Goal: Communication & Community: Participate in discussion

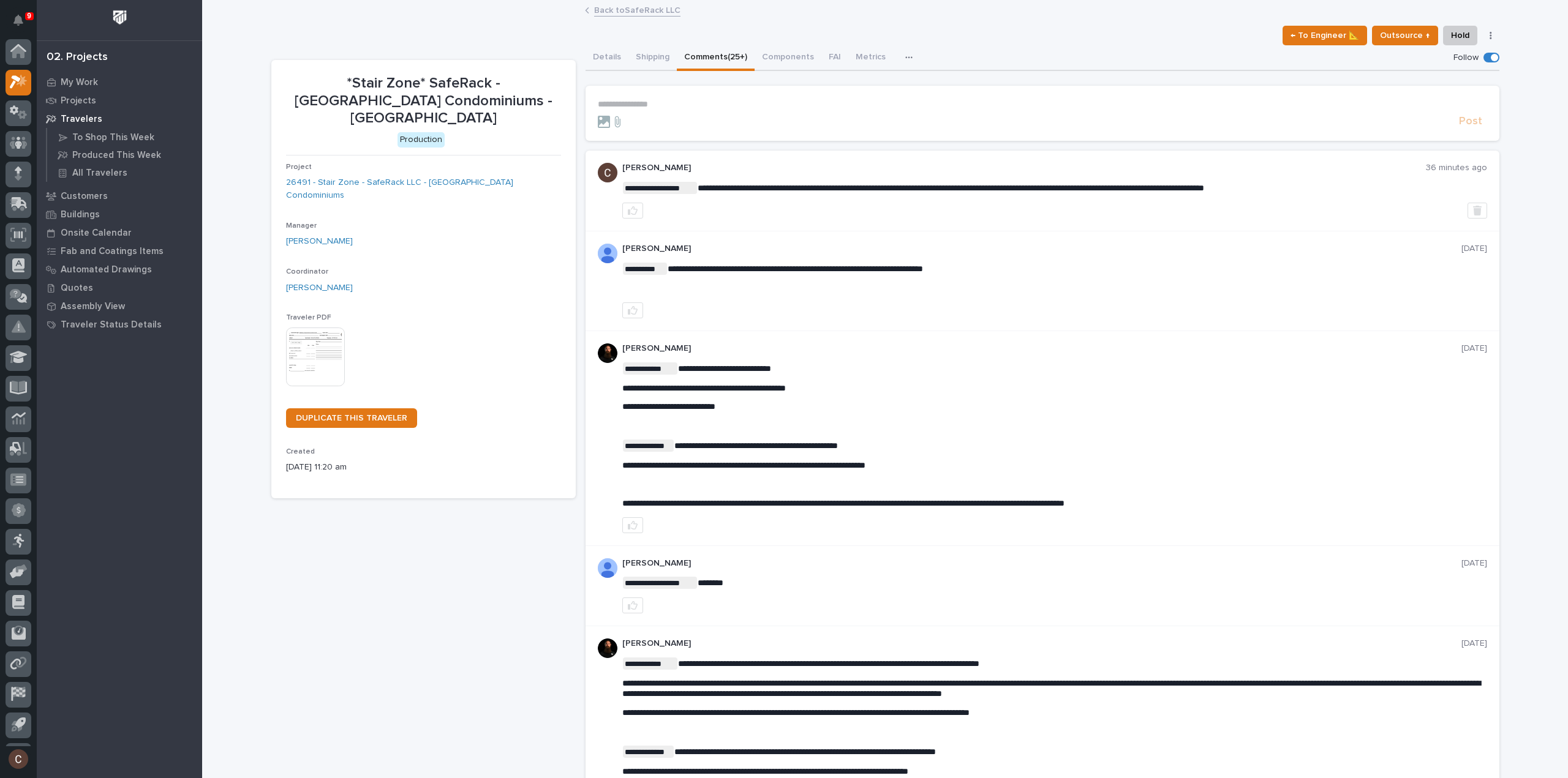
scroll to position [27, 0]
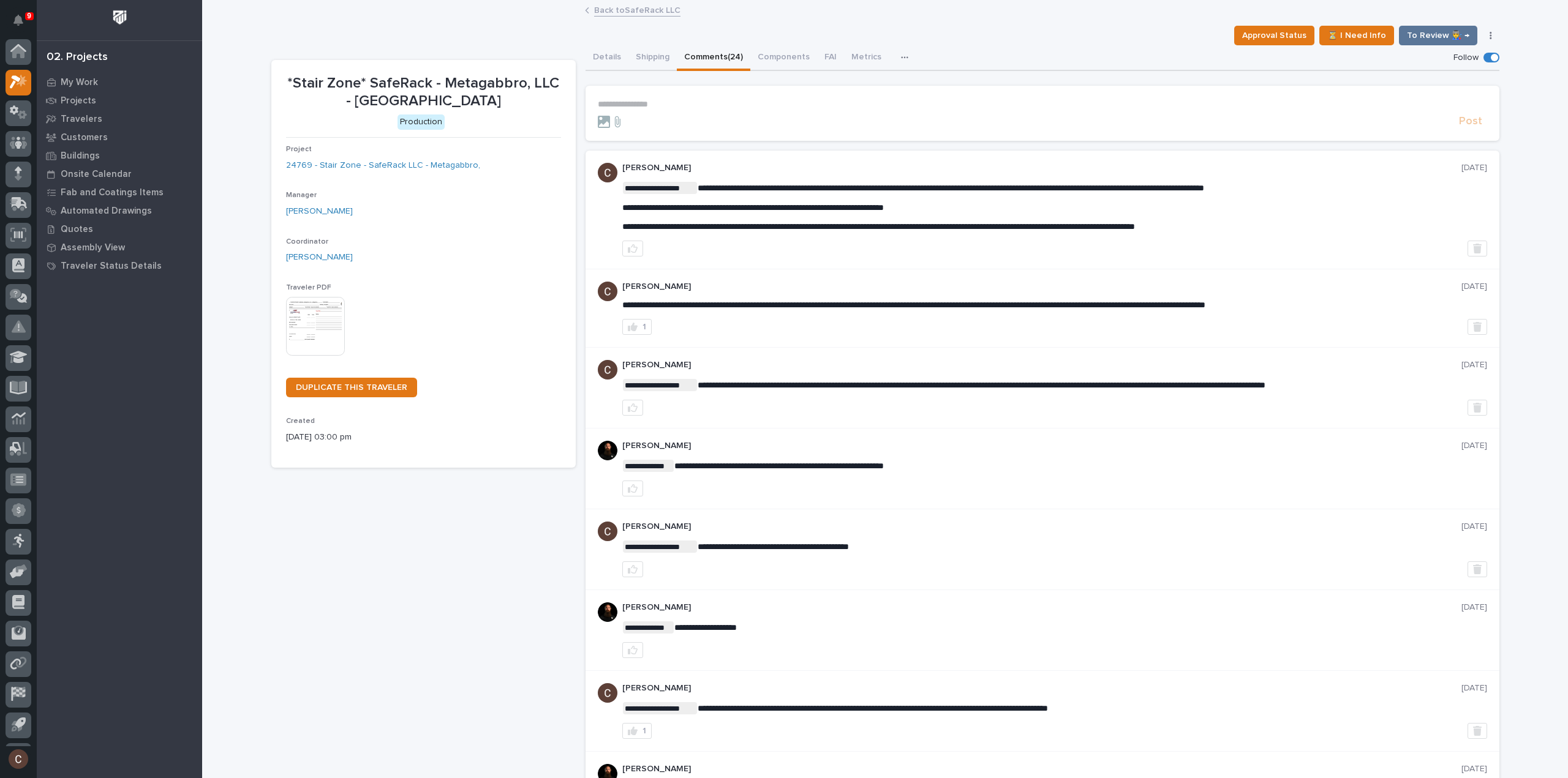
scroll to position [27, 0]
click at [596, 59] on button "Details" at bounding box center [606, 58] width 43 height 26
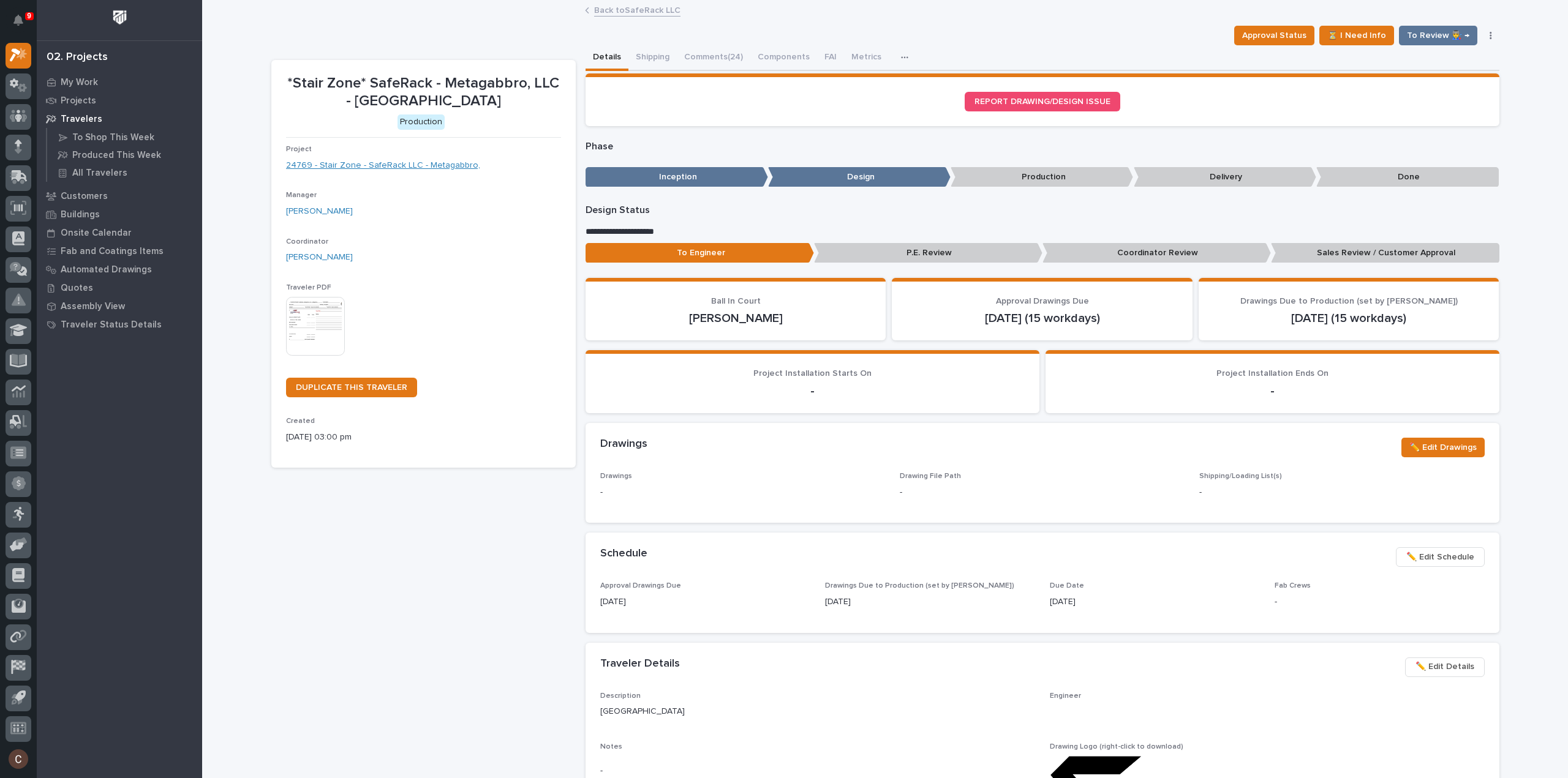
click at [428, 166] on link "24769 - Stair Zone - SafeRack LLC - Metagabbro," at bounding box center [383, 166] width 194 height 13
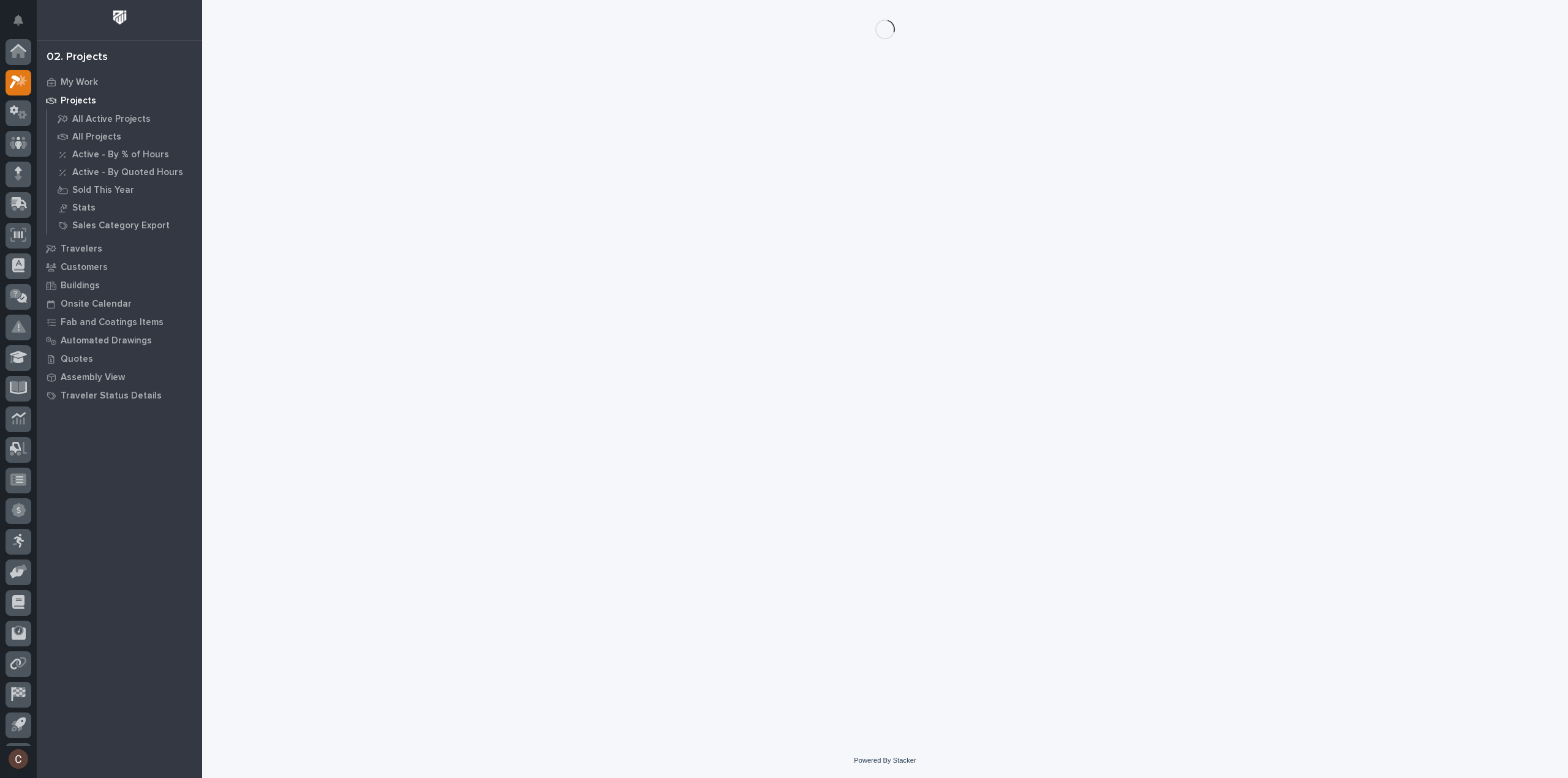
scroll to position [27, 0]
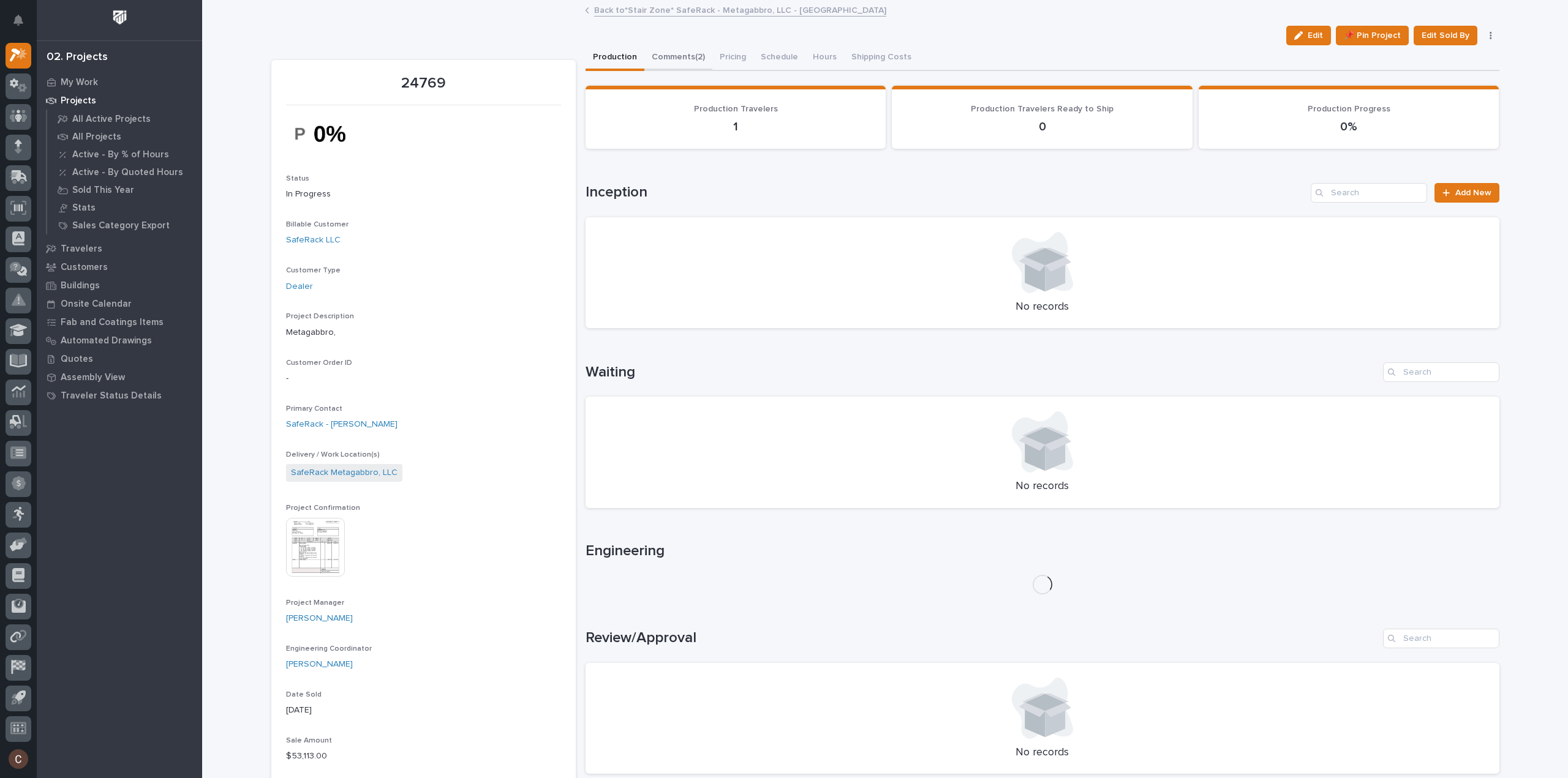
click at [677, 55] on button "Comments (2)" at bounding box center [678, 58] width 68 height 26
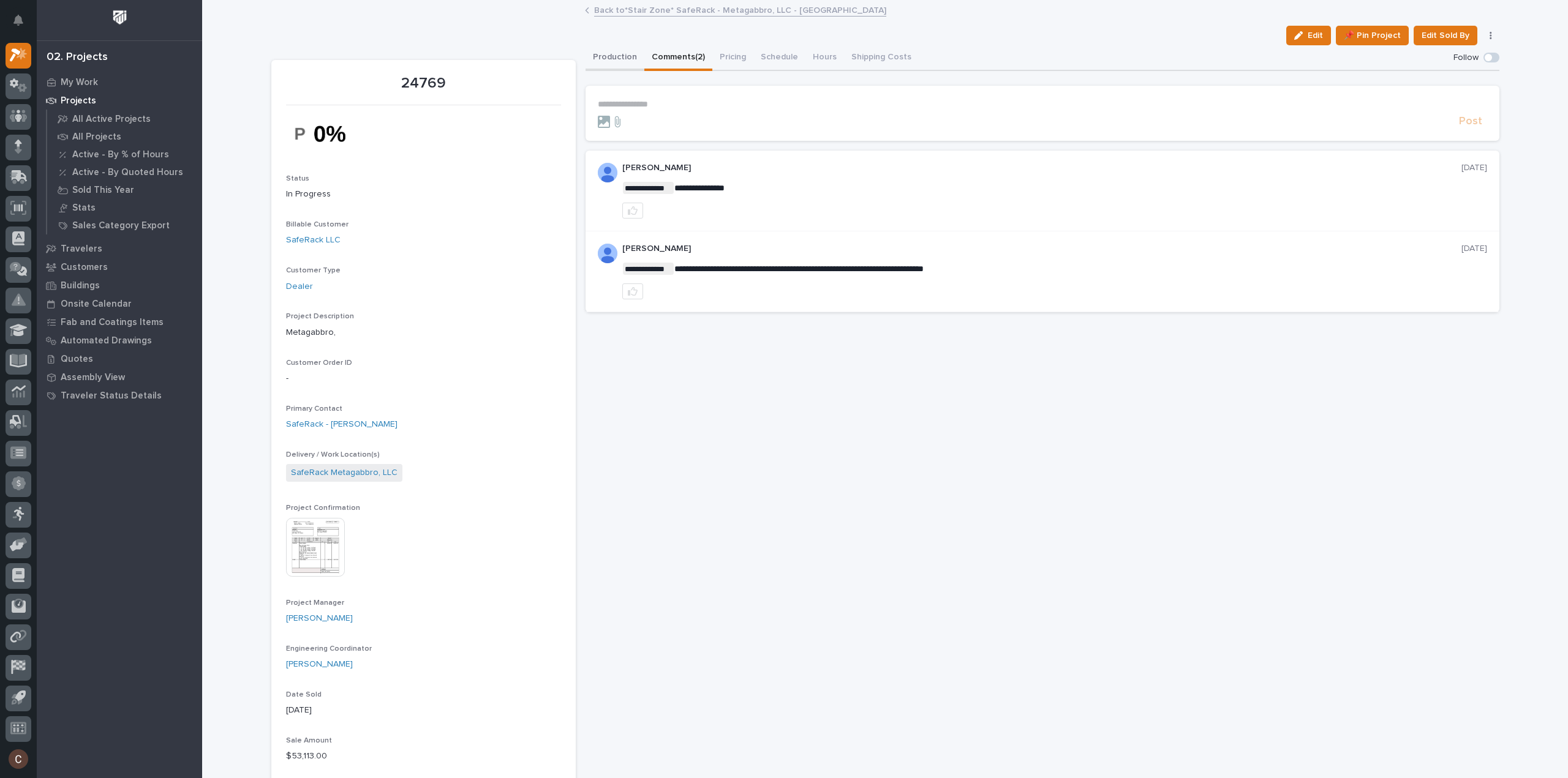
click at [600, 50] on button "Production" at bounding box center [614, 58] width 59 height 26
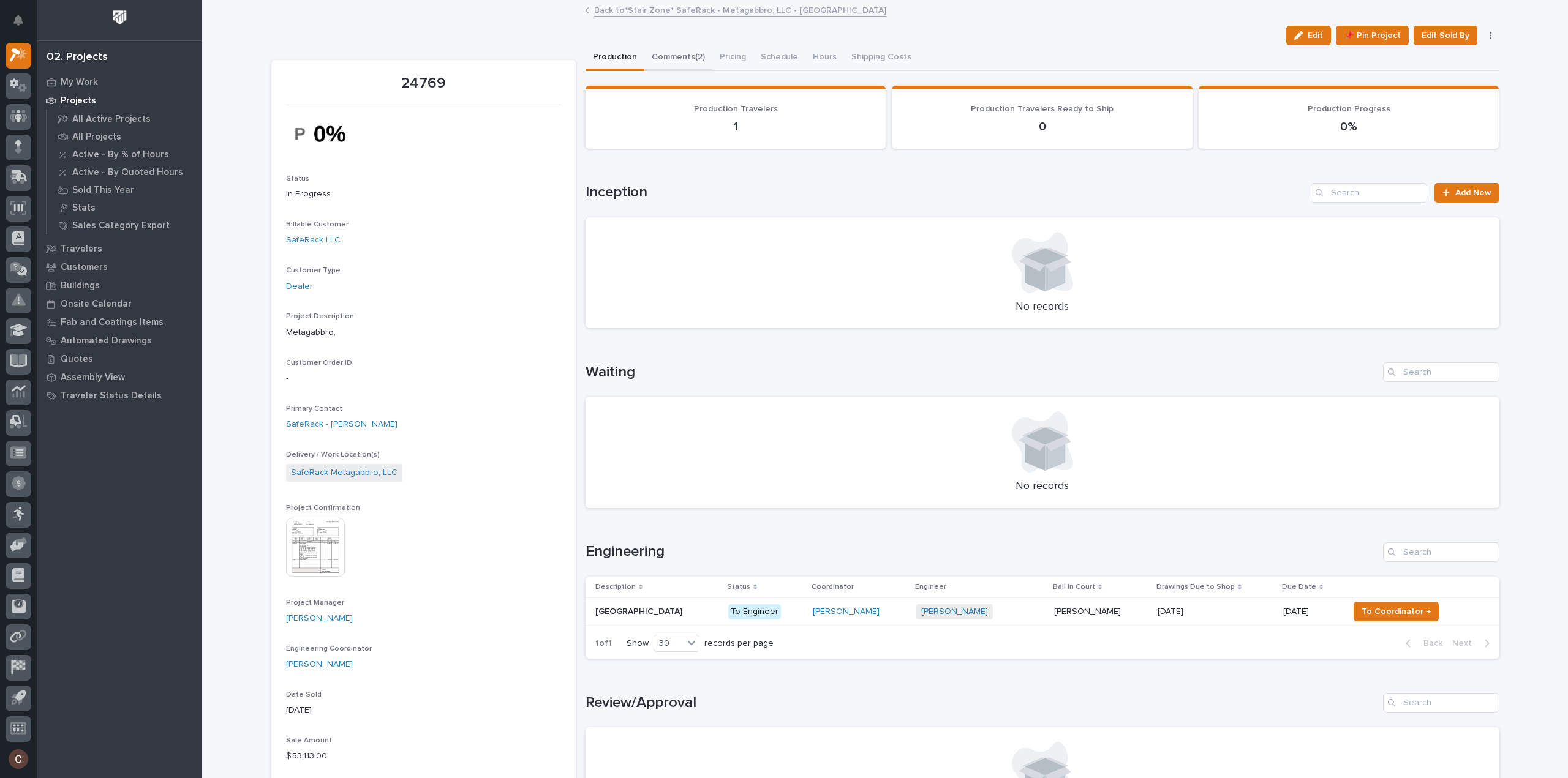
click at [679, 55] on button "Comments (2)" at bounding box center [678, 58] width 68 height 26
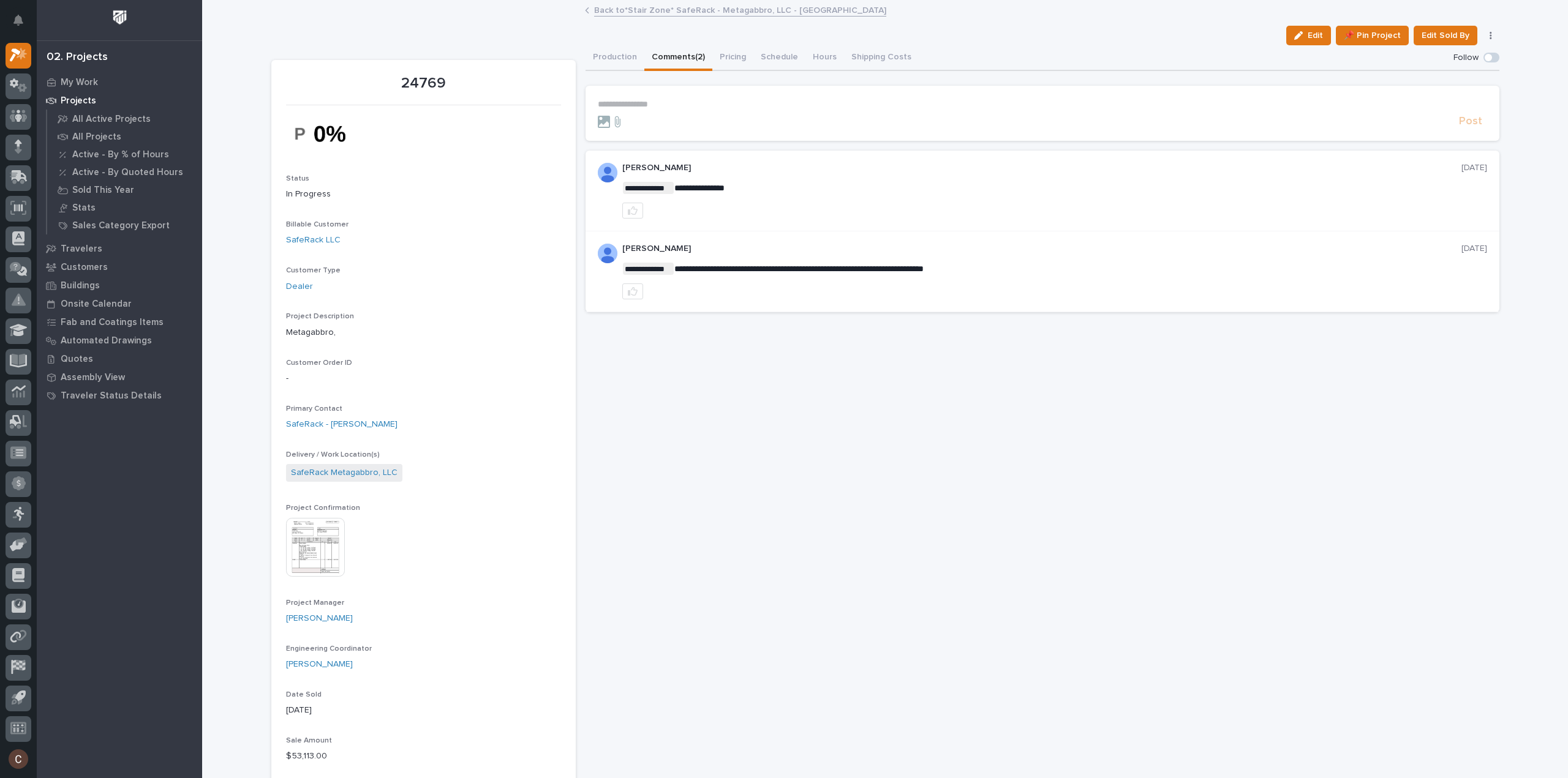
click at [659, 7] on link "Back to *Stair Zone* SafeRack - Metagabbro, LLC - Stair Tower" at bounding box center [739, 10] width 292 height 14
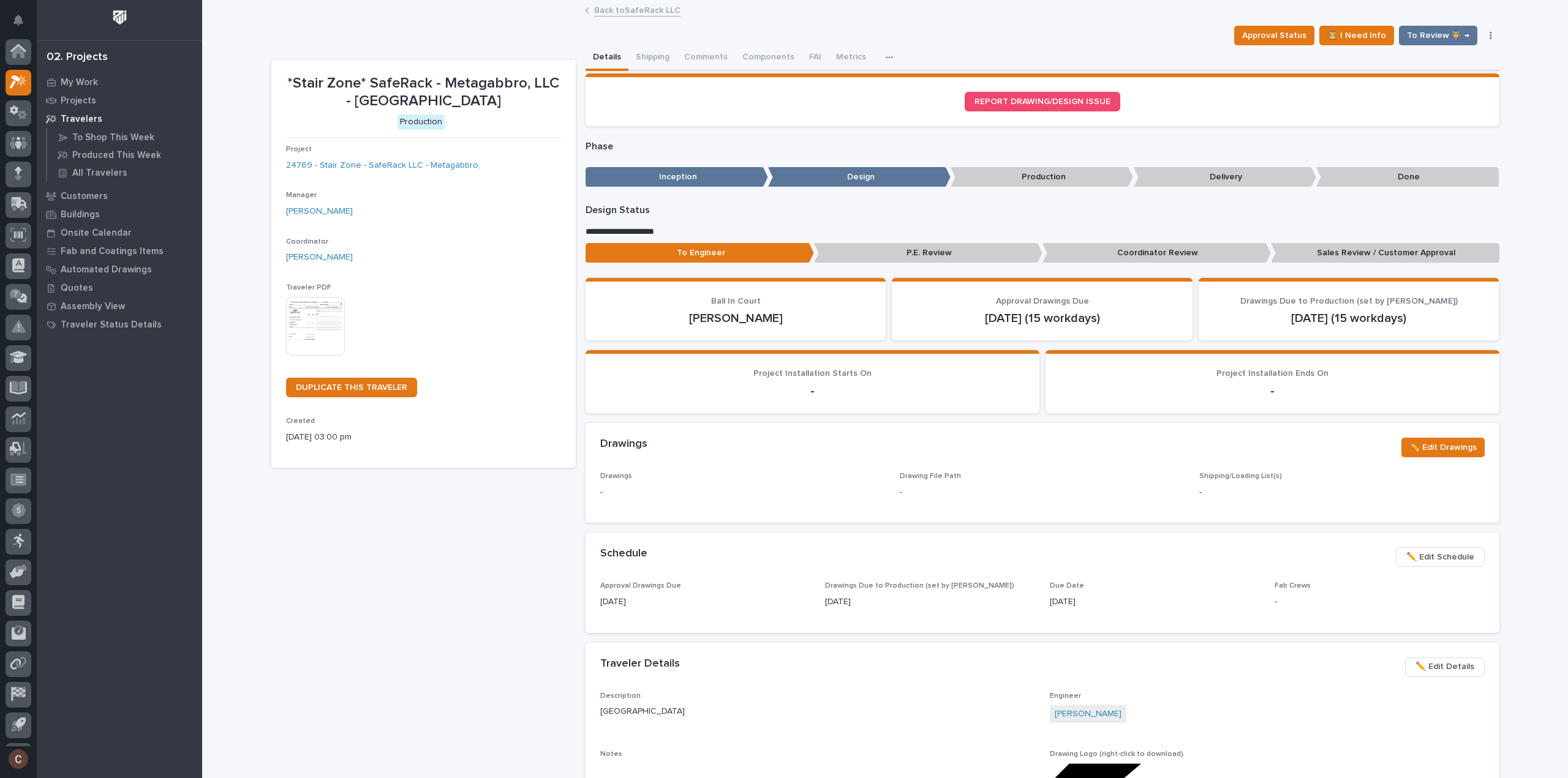
scroll to position [27, 0]
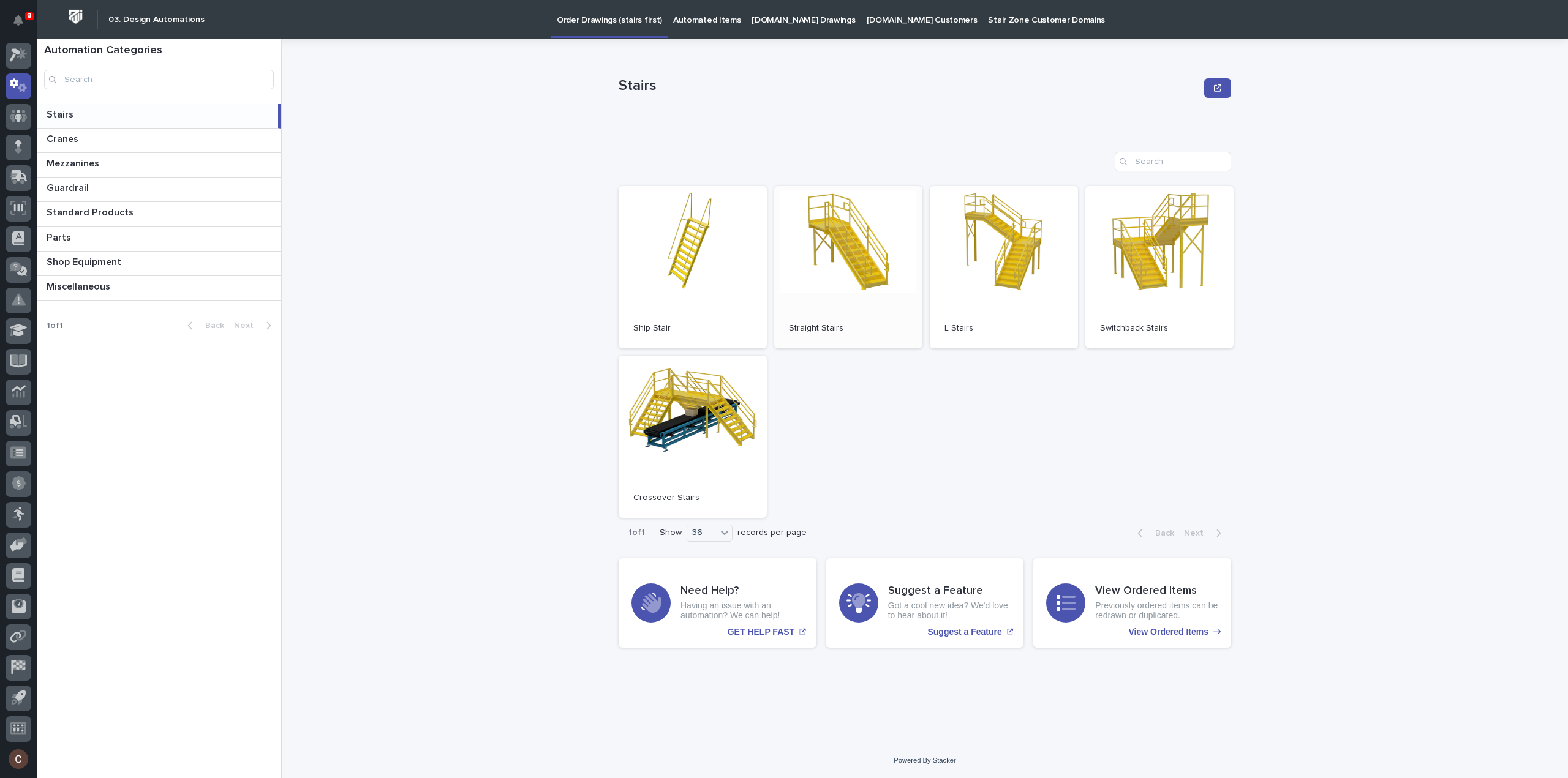
click at [848, 258] on link "Open" at bounding box center [848, 268] width 148 height 162
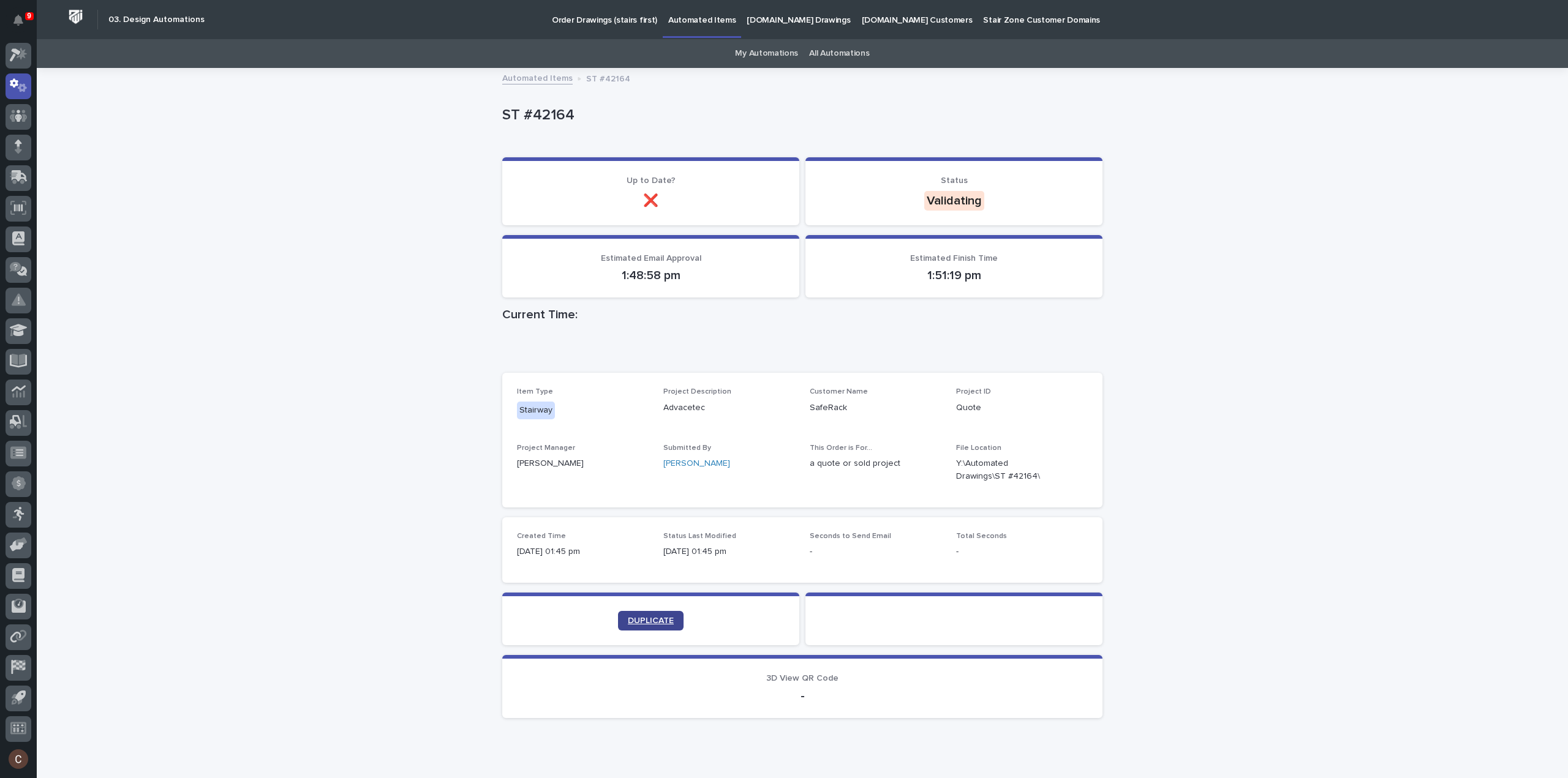
click at [643, 616] on link "DUPLICATE" at bounding box center [651, 620] width 66 height 19
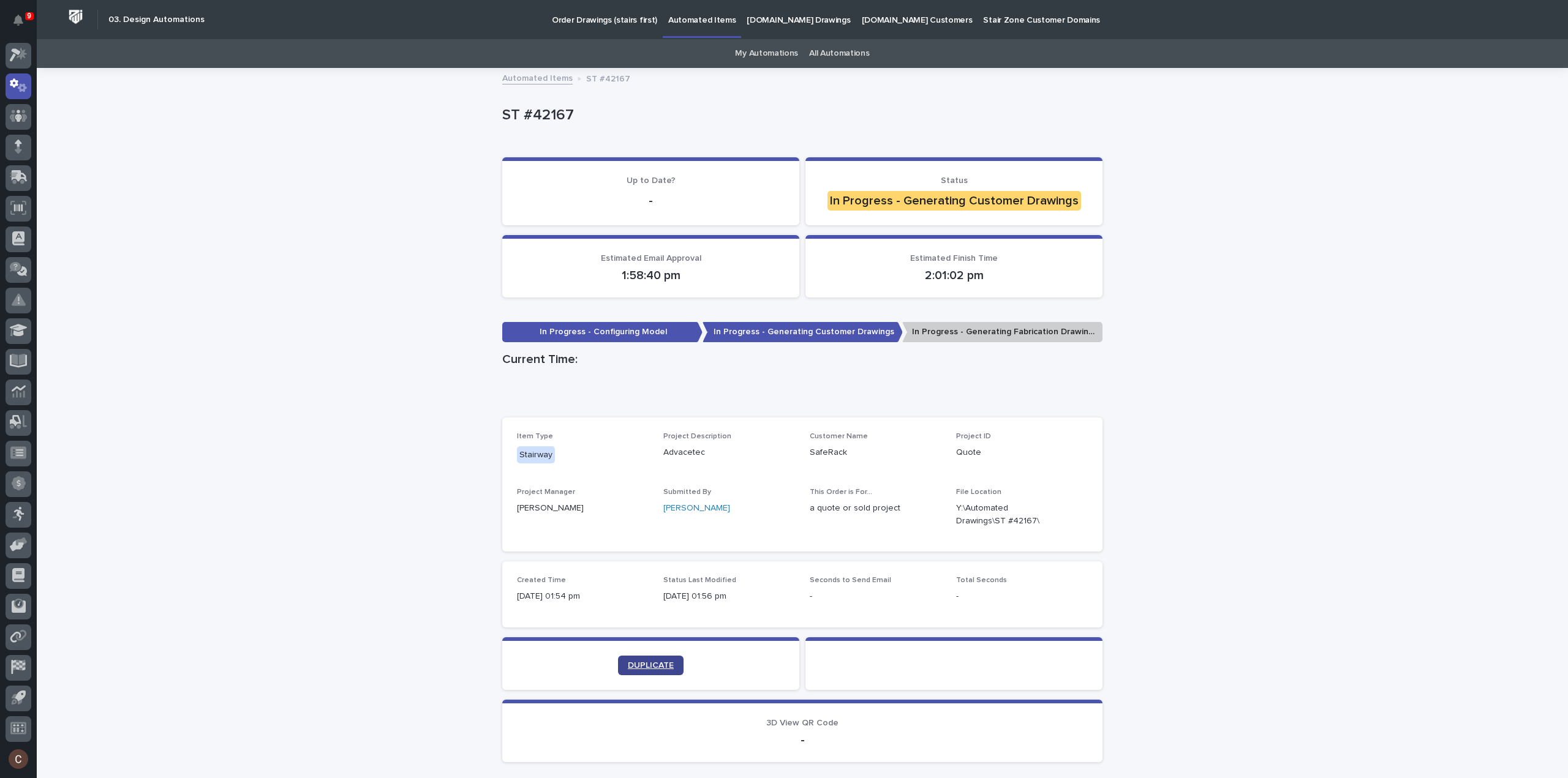
click at [641, 659] on link "DUPLICATE" at bounding box center [651, 665] width 66 height 19
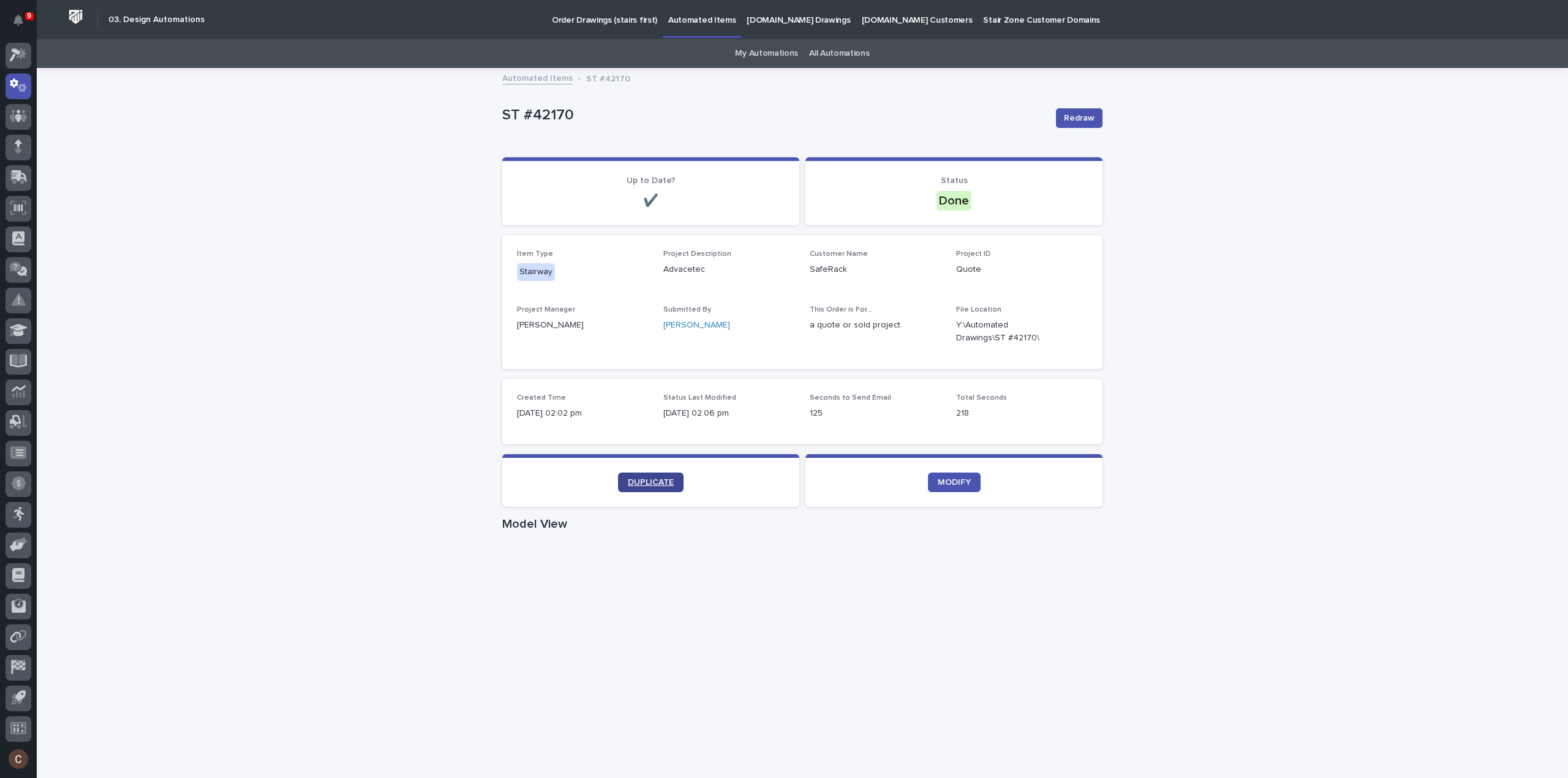
click at [650, 477] on link "DUPLICATE" at bounding box center [651, 482] width 66 height 19
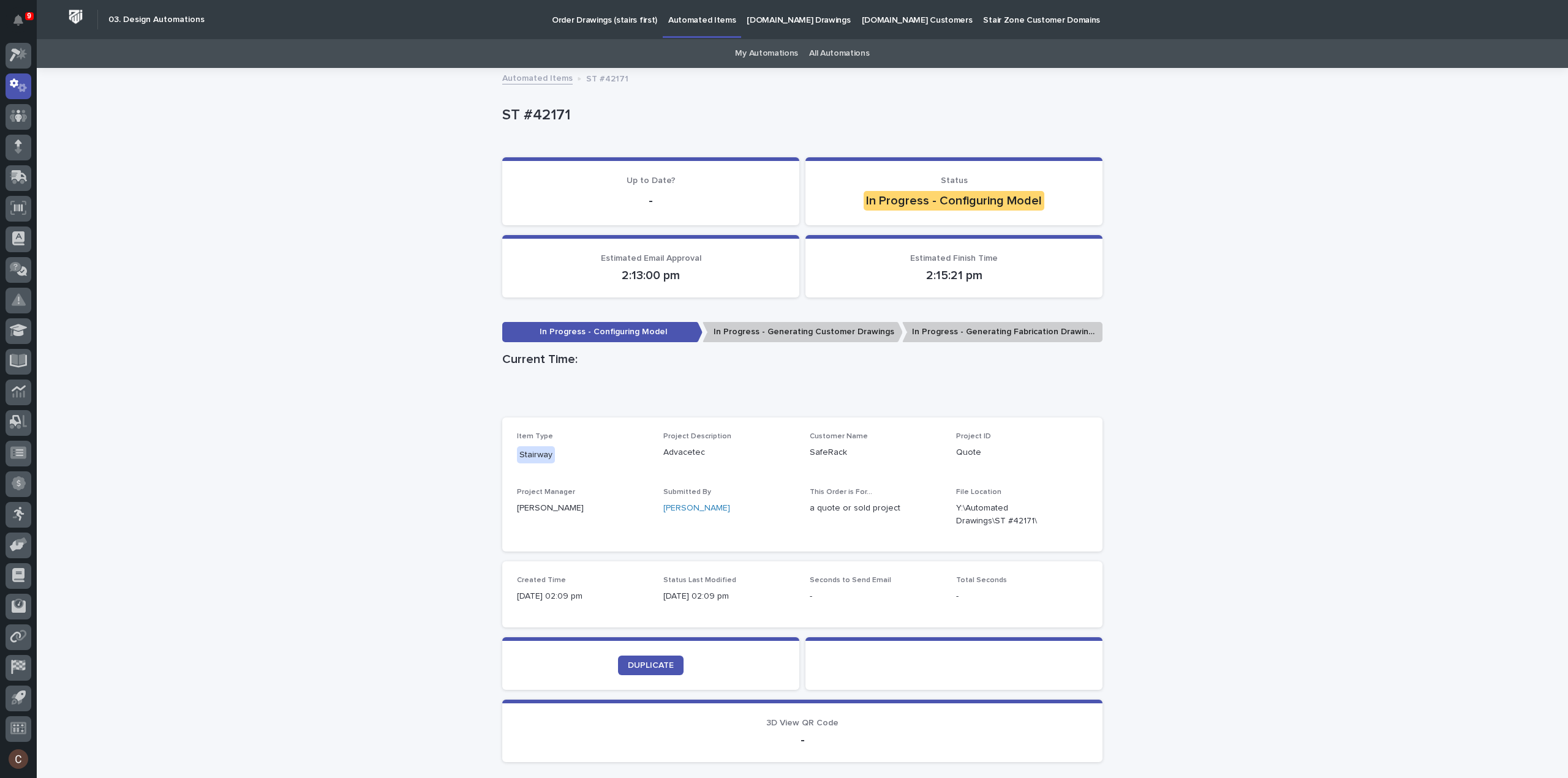
drag, startPoint x: 502, startPoint y: 209, endPoint x: 514, endPoint y: 247, distance: 39.8
drag, startPoint x: 514, startPoint y: 247, endPoint x: 418, endPoint y: 502, distance: 272.5
click at [418, 502] on div "Loading... Saving… Loading... Saving… ST #42171 ST #42171 Sorry, there was an e…" at bounding box center [802, 452] width 1531 height 765
click at [634, 668] on span "DUPLICATE" at bounding box center [650, 665] width 46 height 9
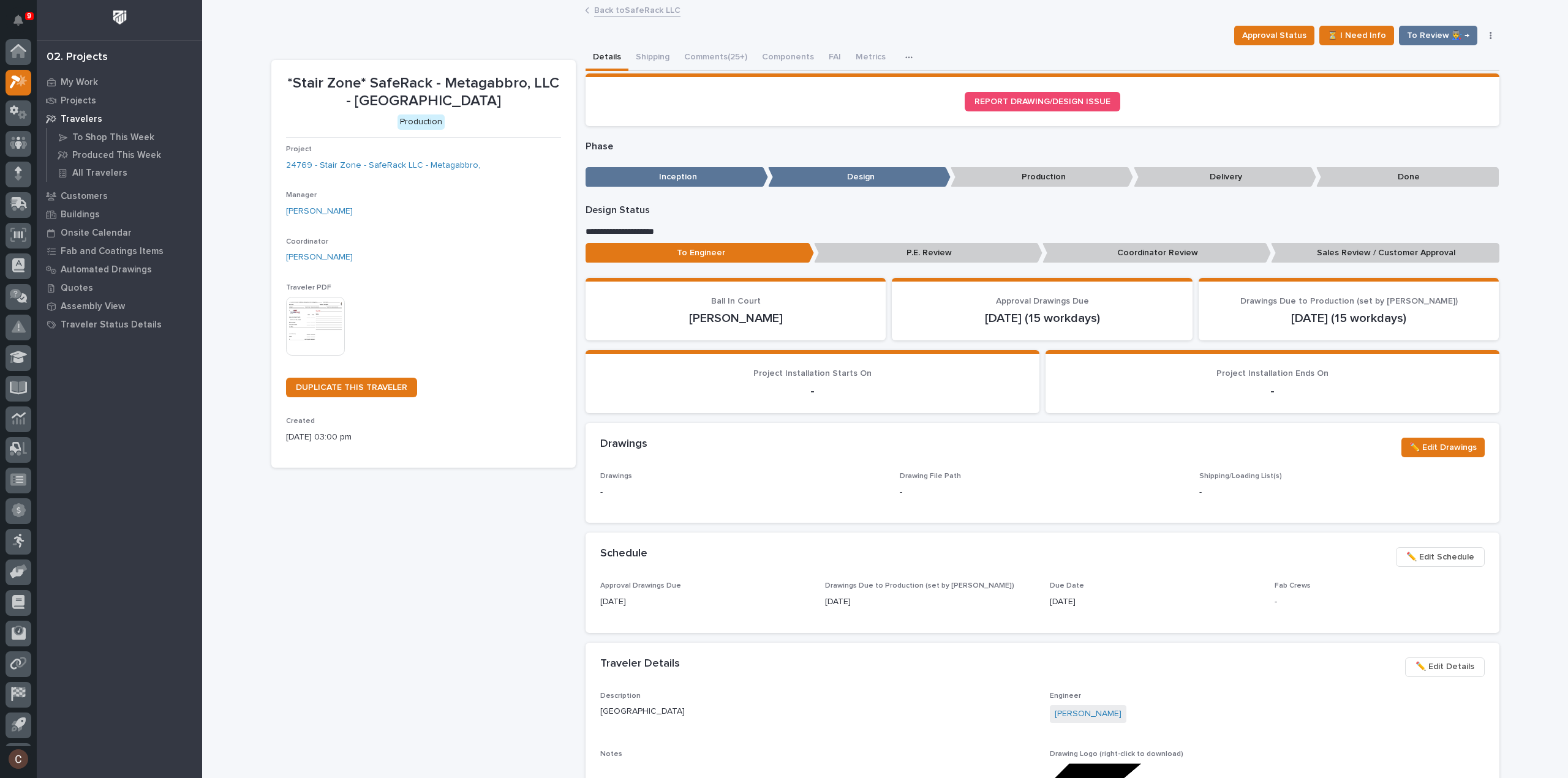
scroll to position [27, 0]
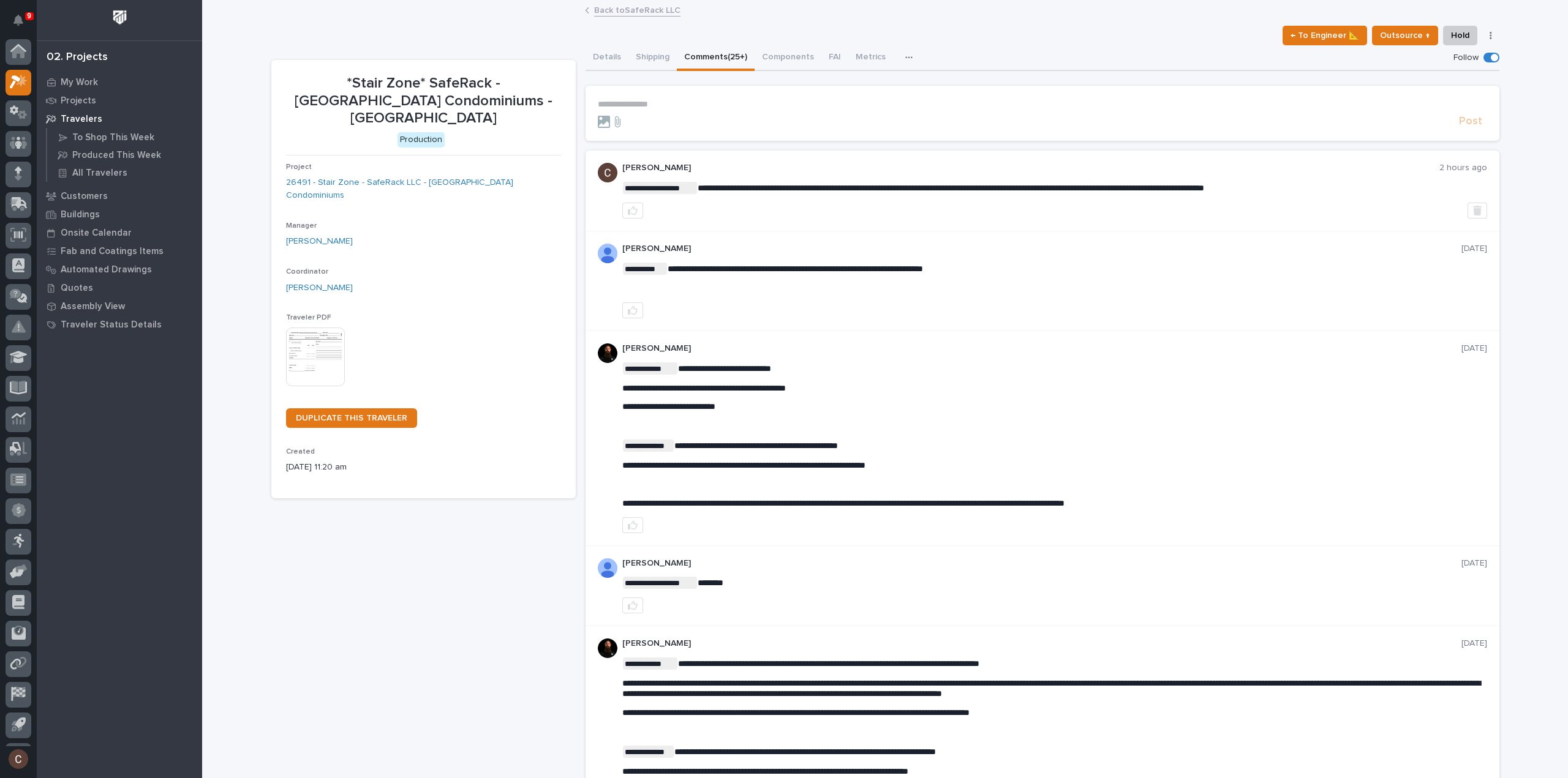
scroll to position [27, 0]
click at [6, 61] on link at bounding box center [18, 55] width 26 height 26
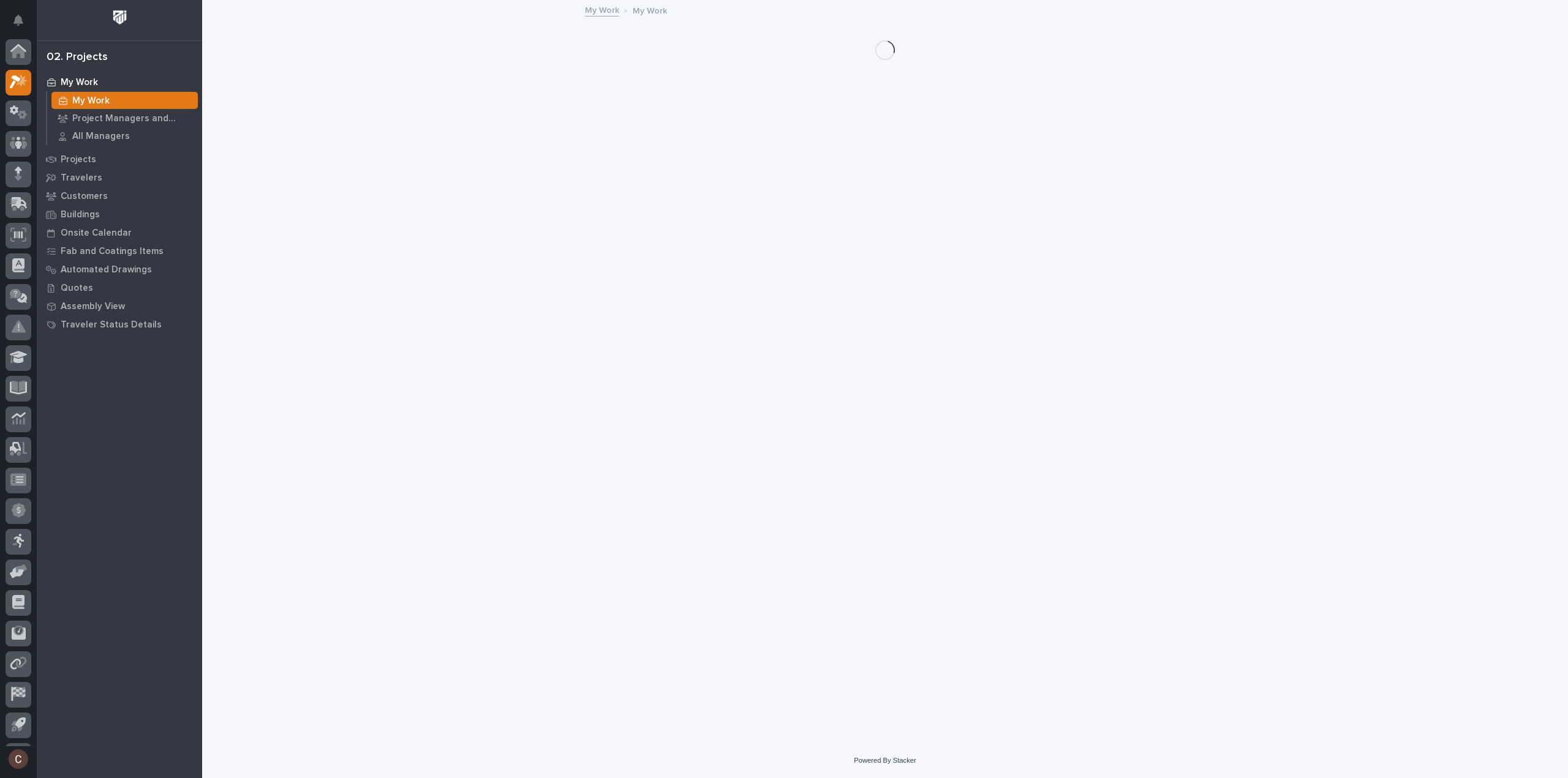
scroll to position [27, 0]
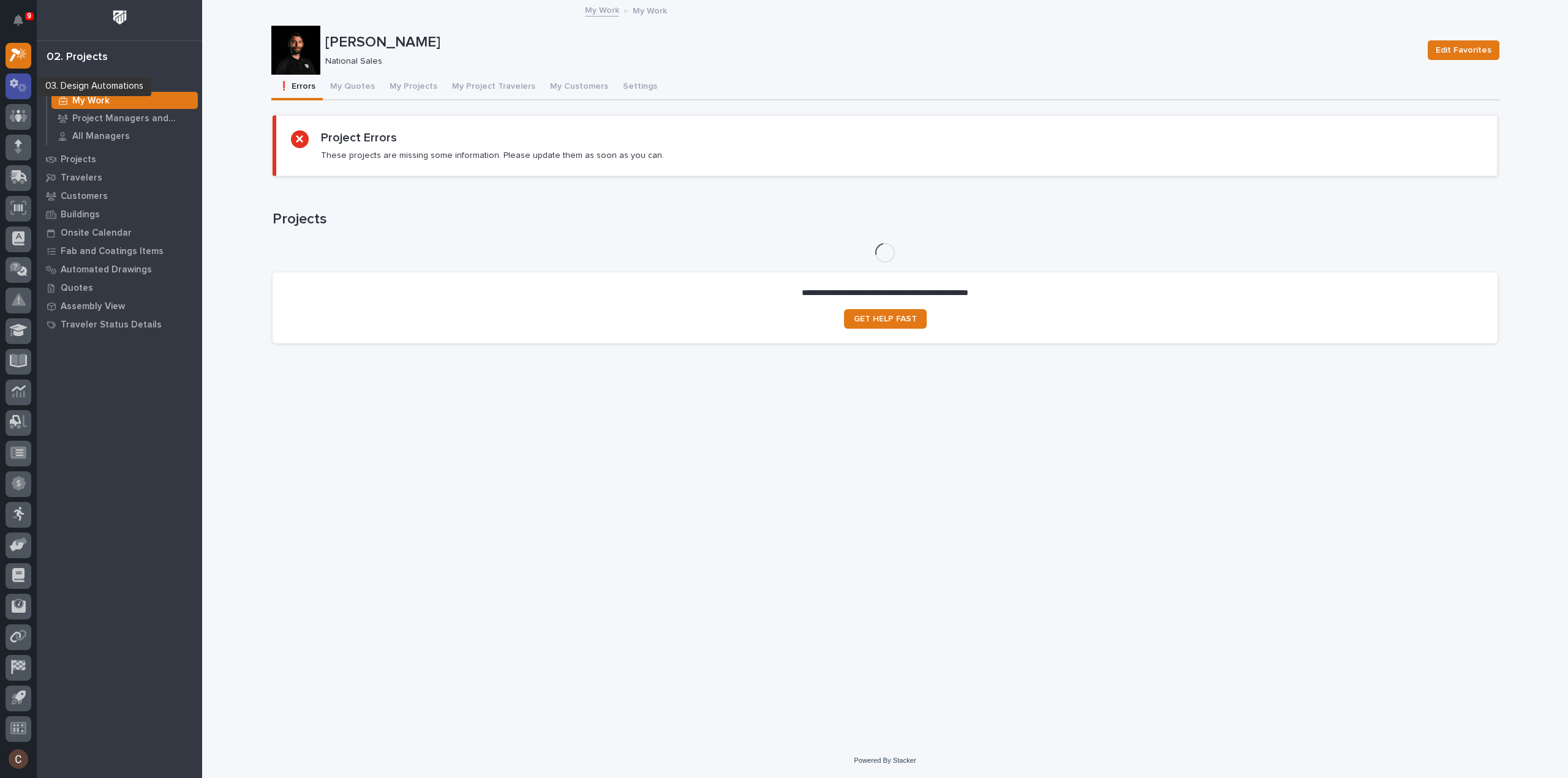
click at [14, 84] on icon at bounding box center [18, 86] width 18 height 14
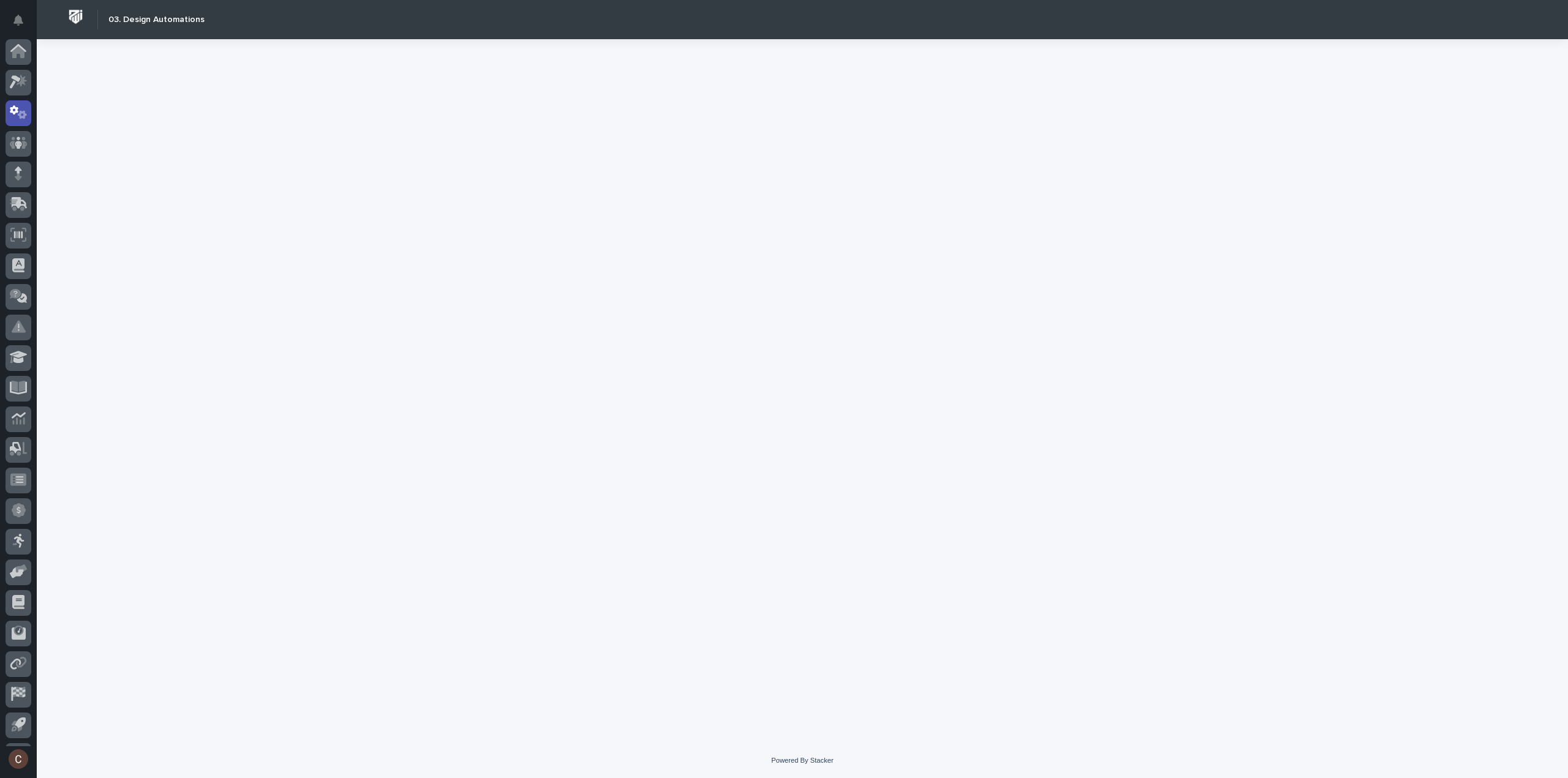
scroll to position [27, 0]
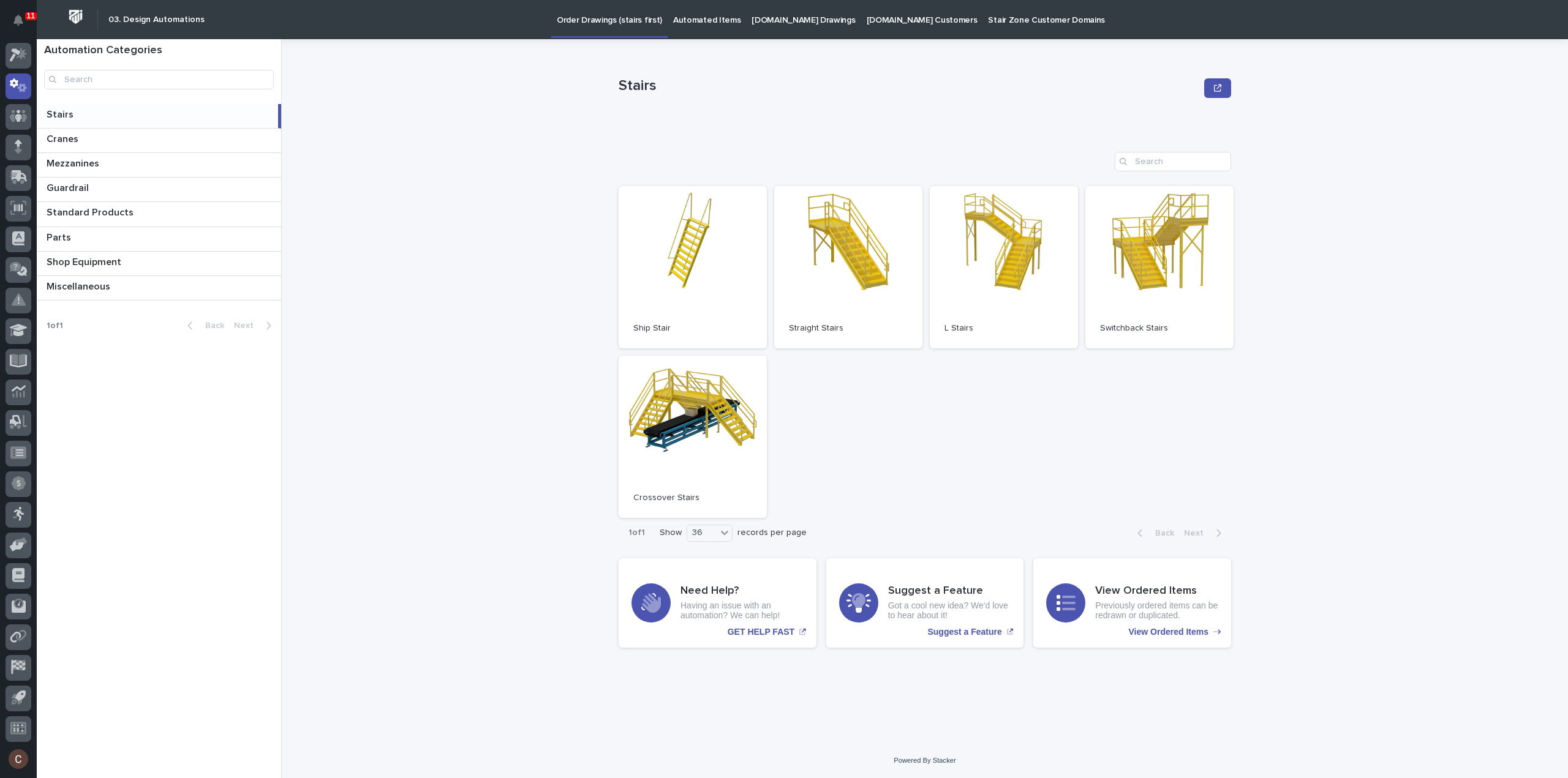
click at [706, 23] on p "Automated Items" at bounding box center [706, 13] width 68 height 26
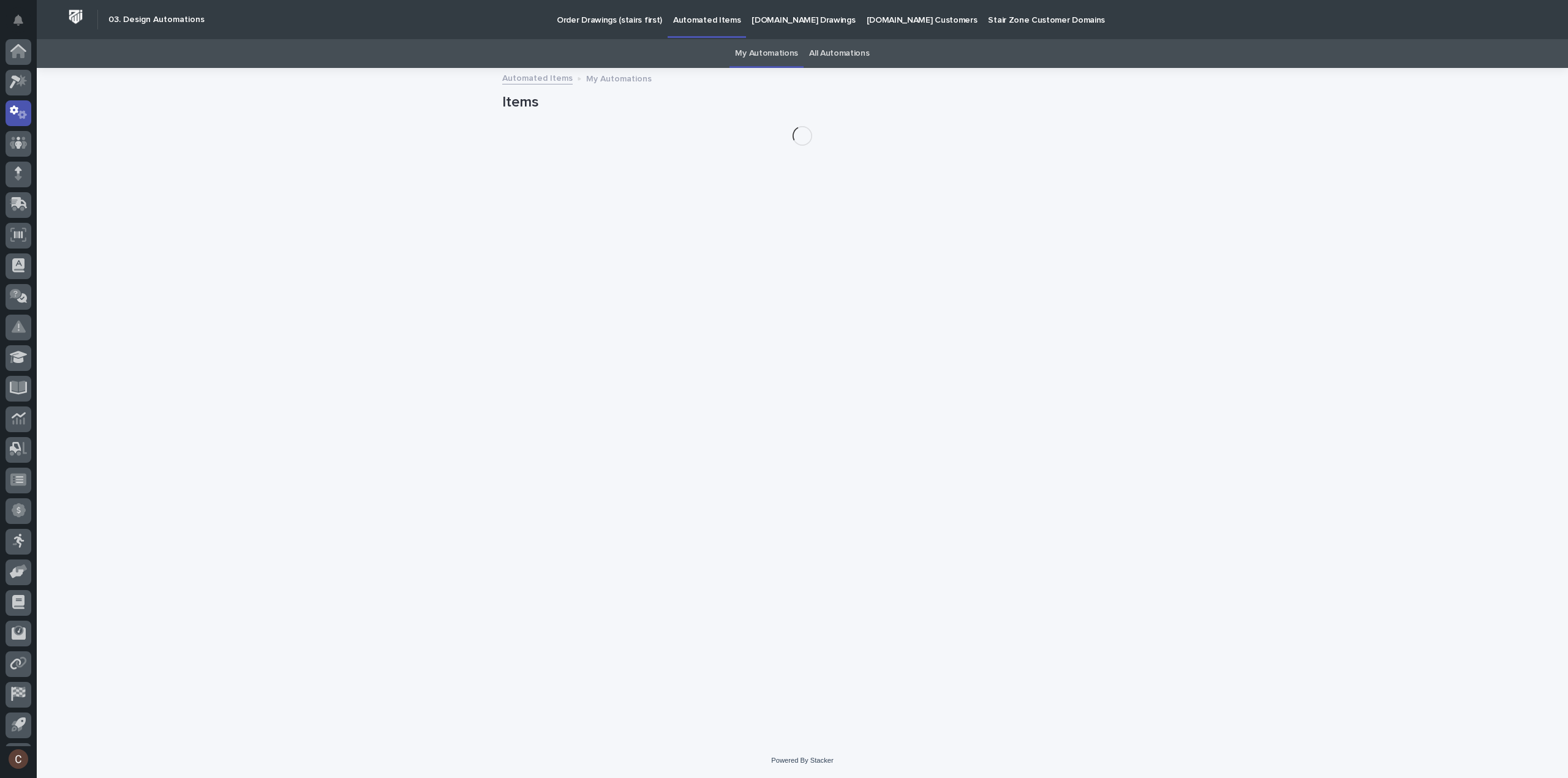
scroll to position [27, 0]
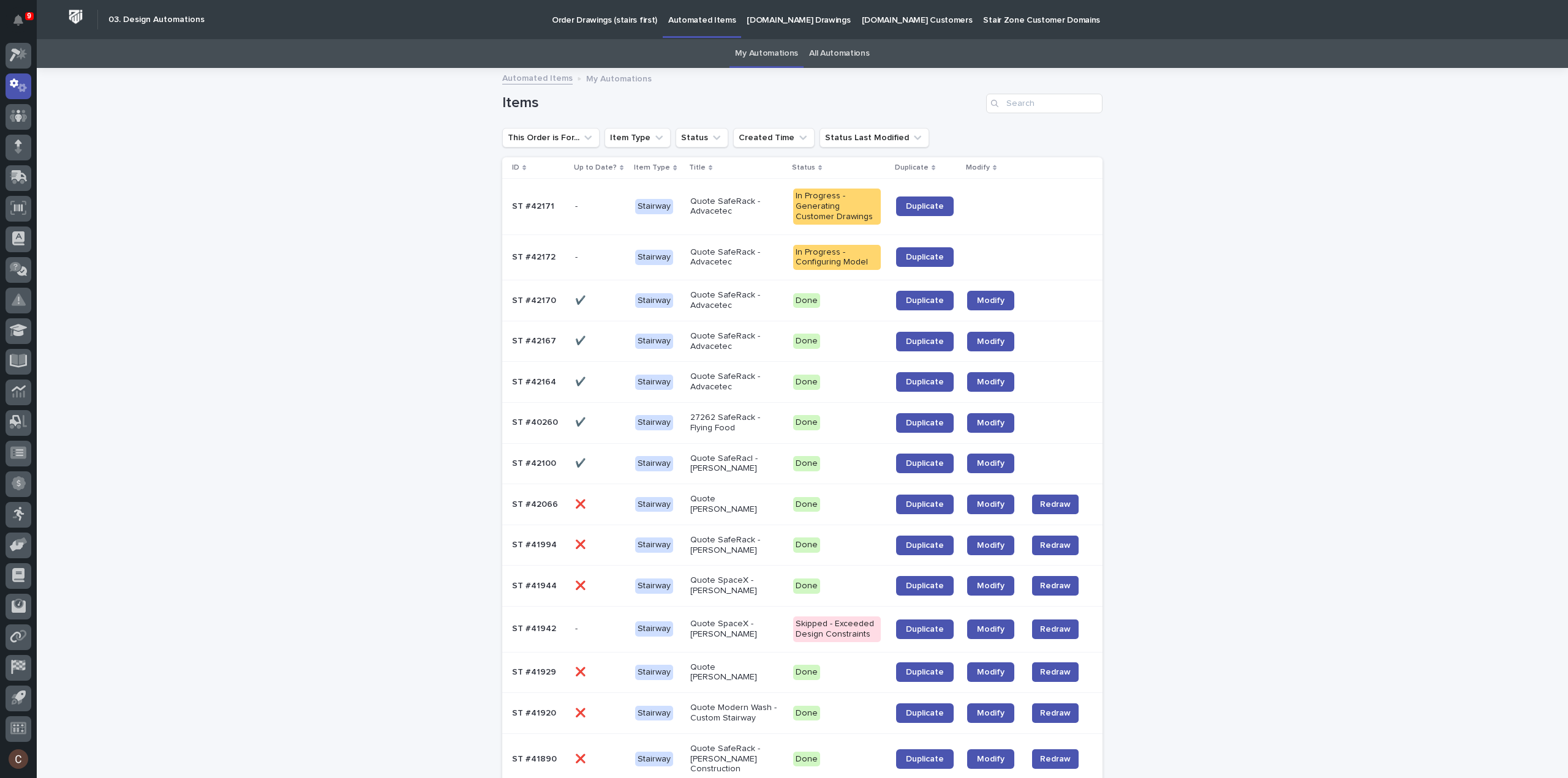
click at [830, 53] on link "All Automations" at bounding box center [839, 54] width 60 height 29
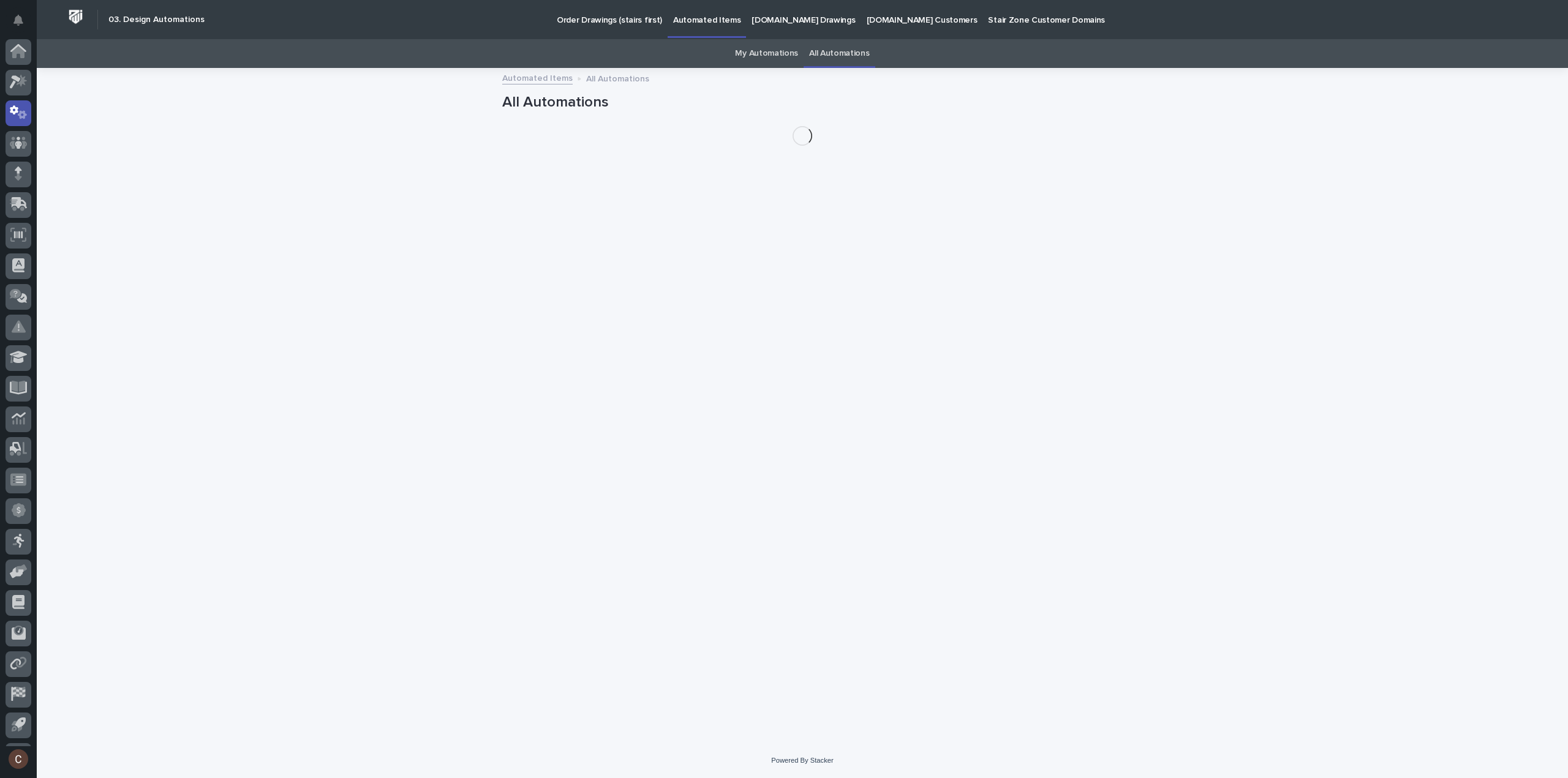
scroll to position [27, 0]
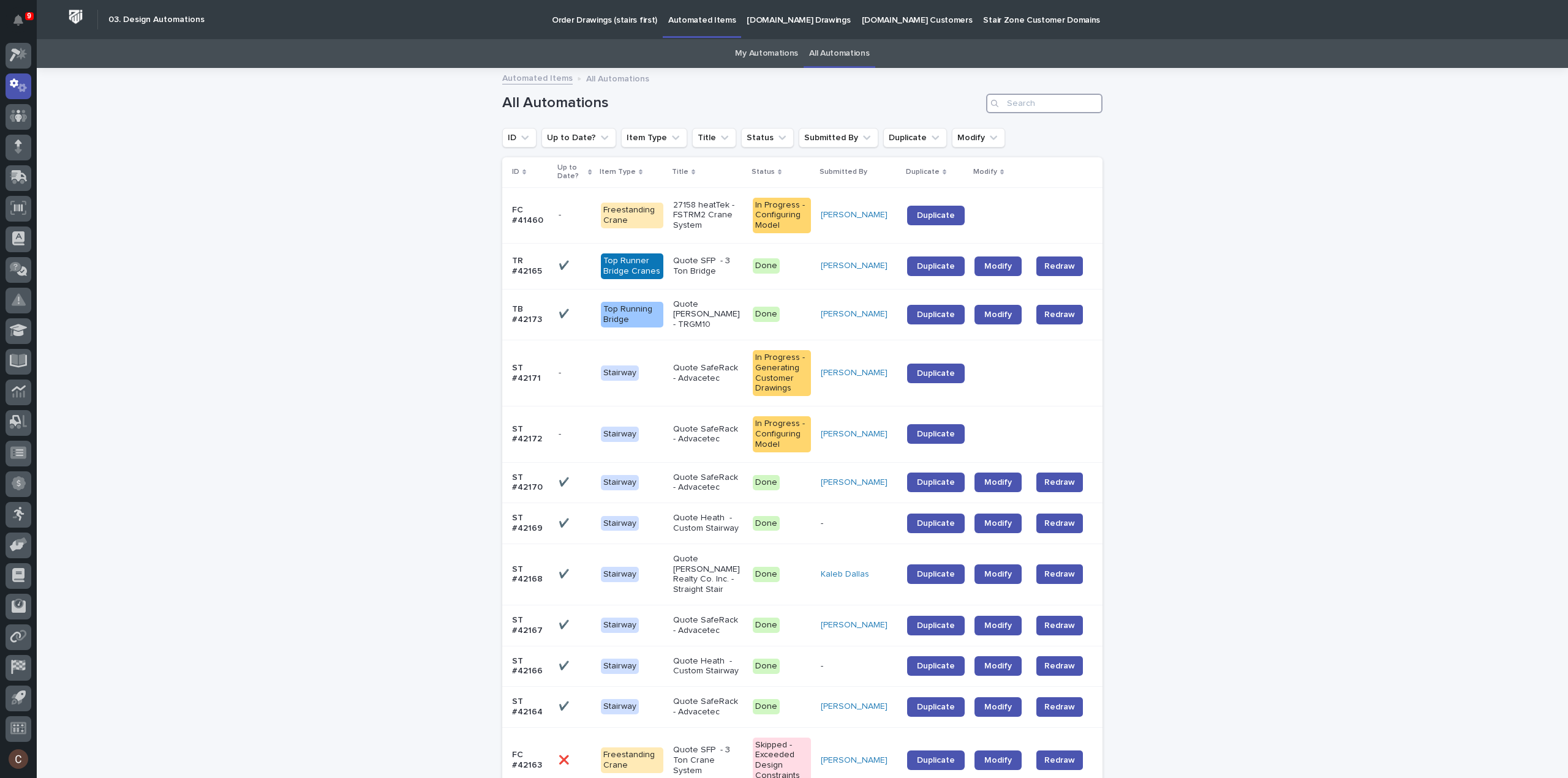
click at [1081, 95] on input "Search" at bounding box center [1044, 104] width 117 height 19
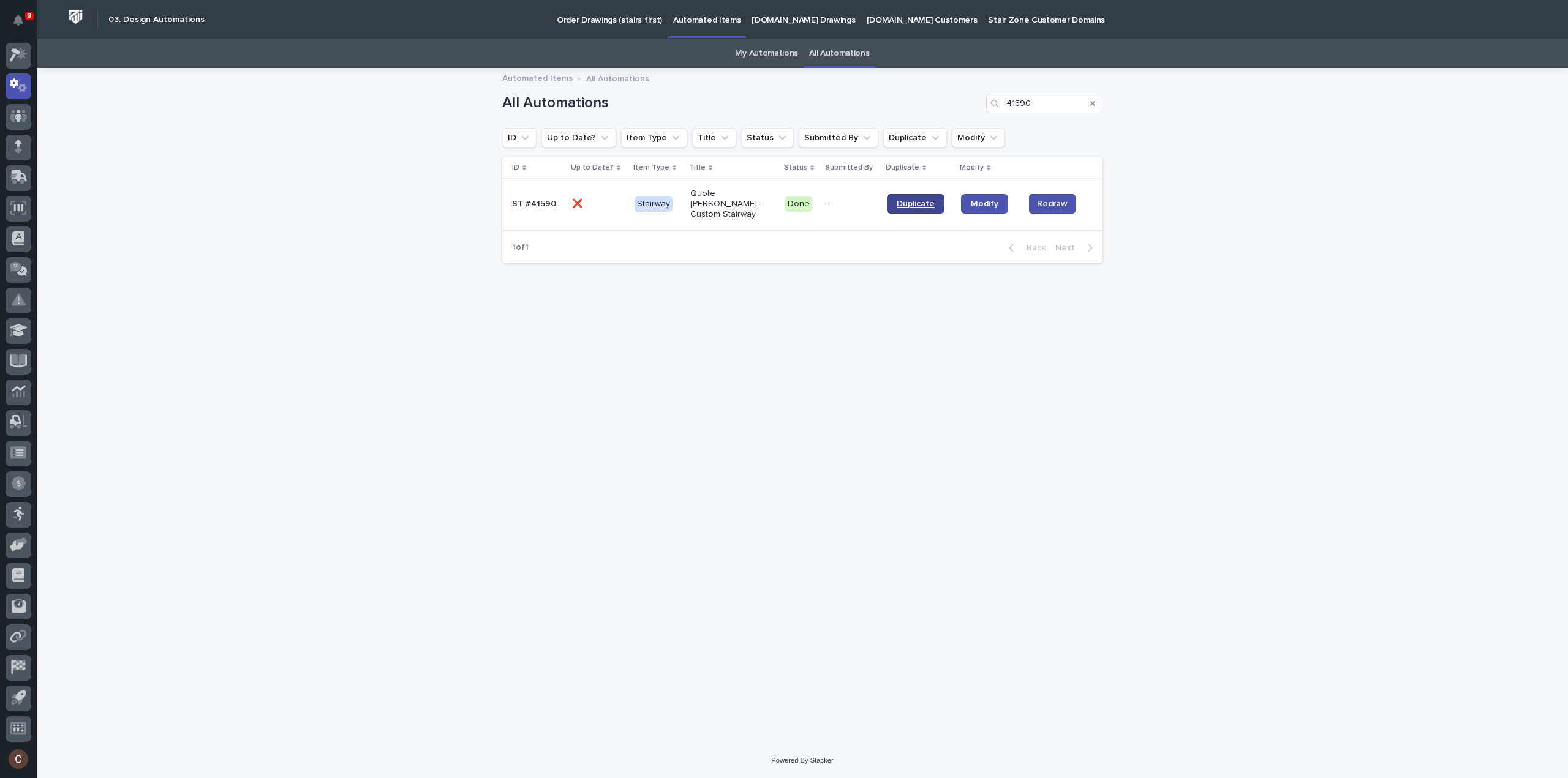
click at [911, 194] on link "Duplicate" at bounding box center [915, 204] width 58 height 19
drag, startPoint x: 1051, startPoint y: 102, endPoint x: 729, endPoint y: 106, distance: 322.0
click at [734, 114] on div "All Automations 41590" at bounding box center [802, 98] width 600 height 59
type input "tim coggins"
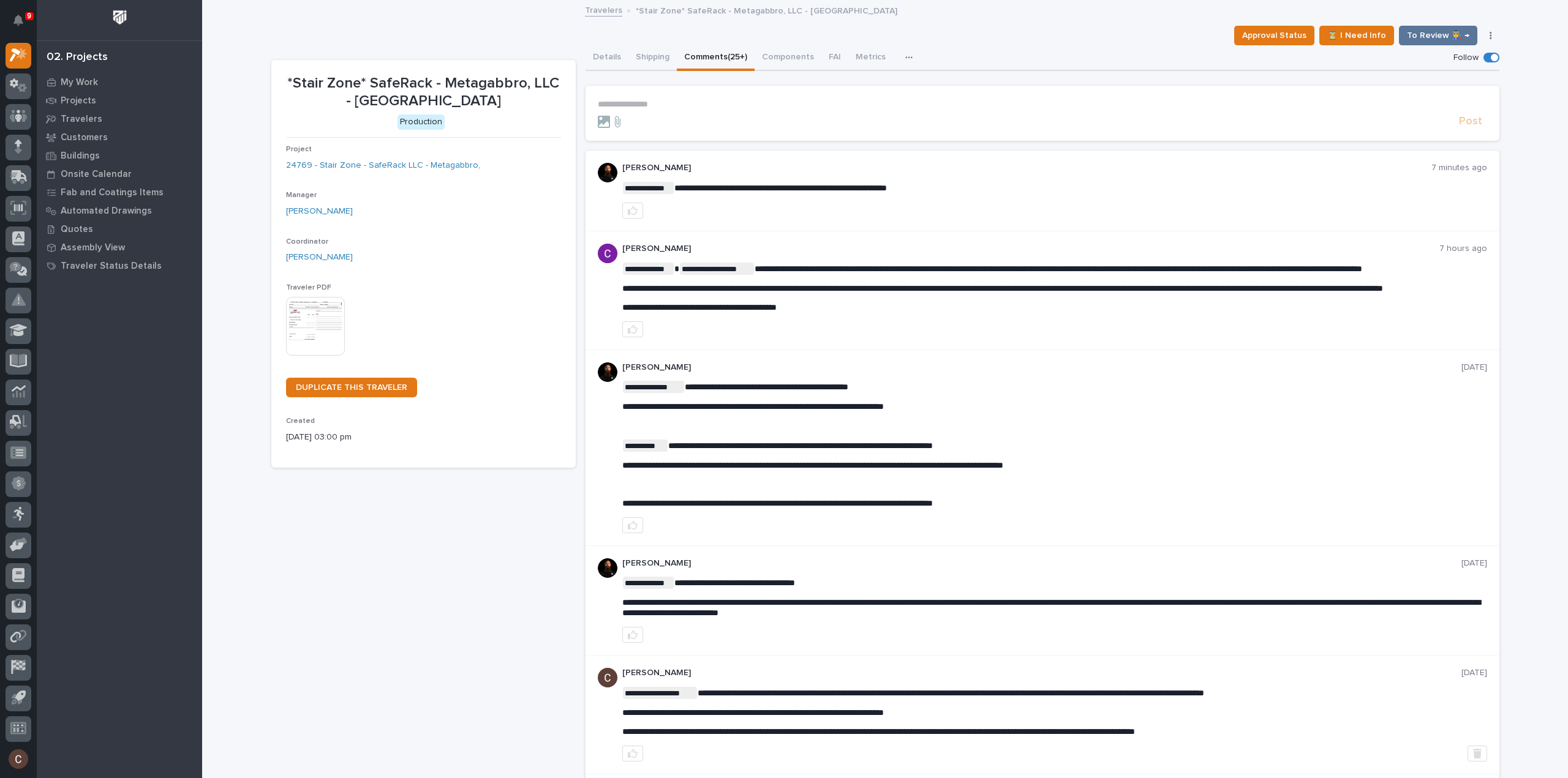
click at [764, 101] on p "**********" at bounding box center [1042, 104] width 889 height 10
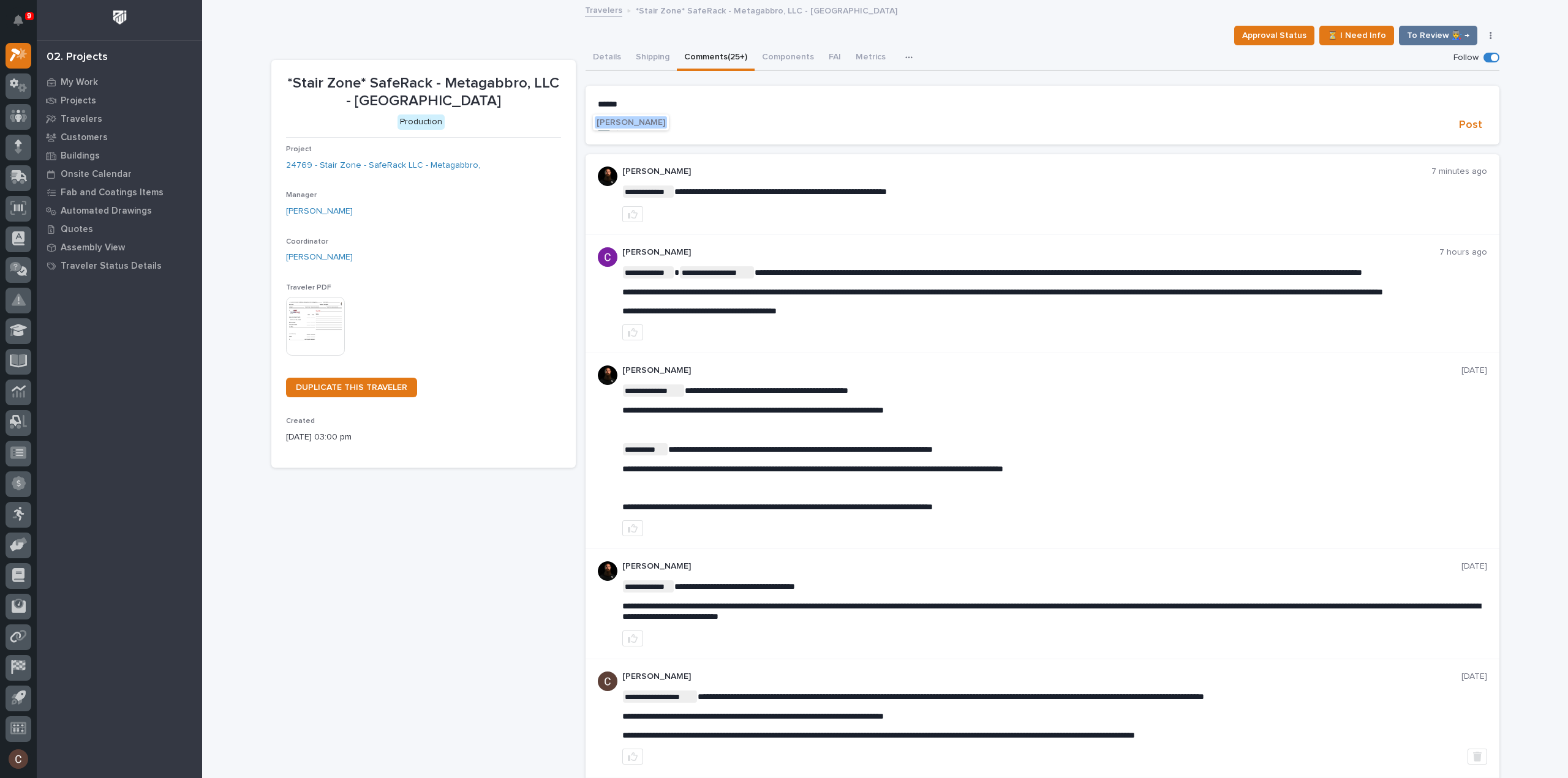
click at [643, 124] on span "Wynne Hochstetler" at bounding box center [630, 122] width 68 height 9
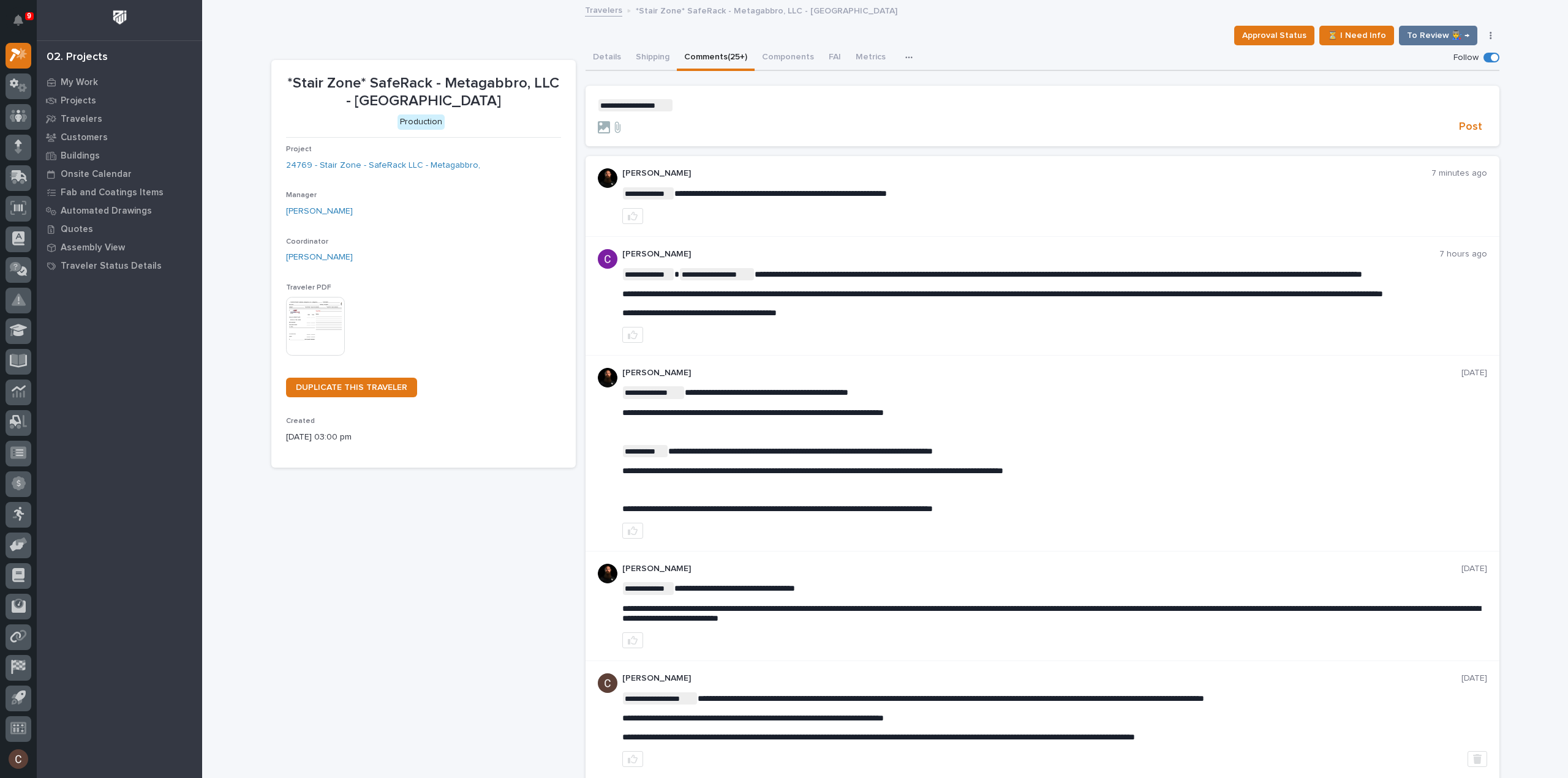
click at [779, 104] on p "**********" at bounding box center [1042, 104] width 889 height 12
click at [691, 135] on span "Caleb Kaufman" at bounding box center [708, 135] width 68 height 9
click at [784, 106] on p "**********" at bounding box center [1042, 104] width 889 height 12
click at [1466, 129] on span "Post" at bounding box center [1470, 127] width 23 height 14
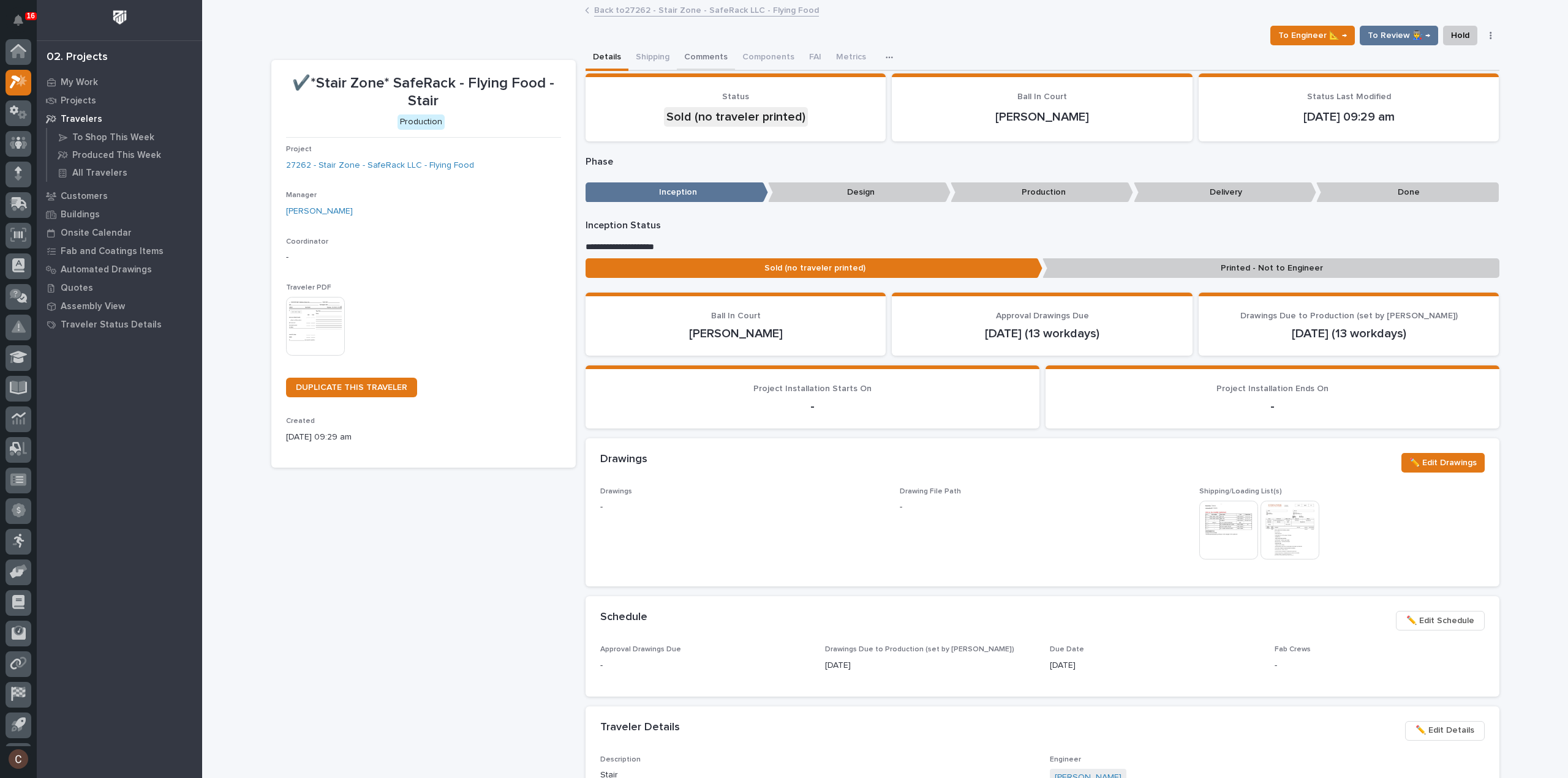
scroll to position [27, 0]
click at [704, 62] on button "Comments" at bounding box center [706, 58] width 58 height 26
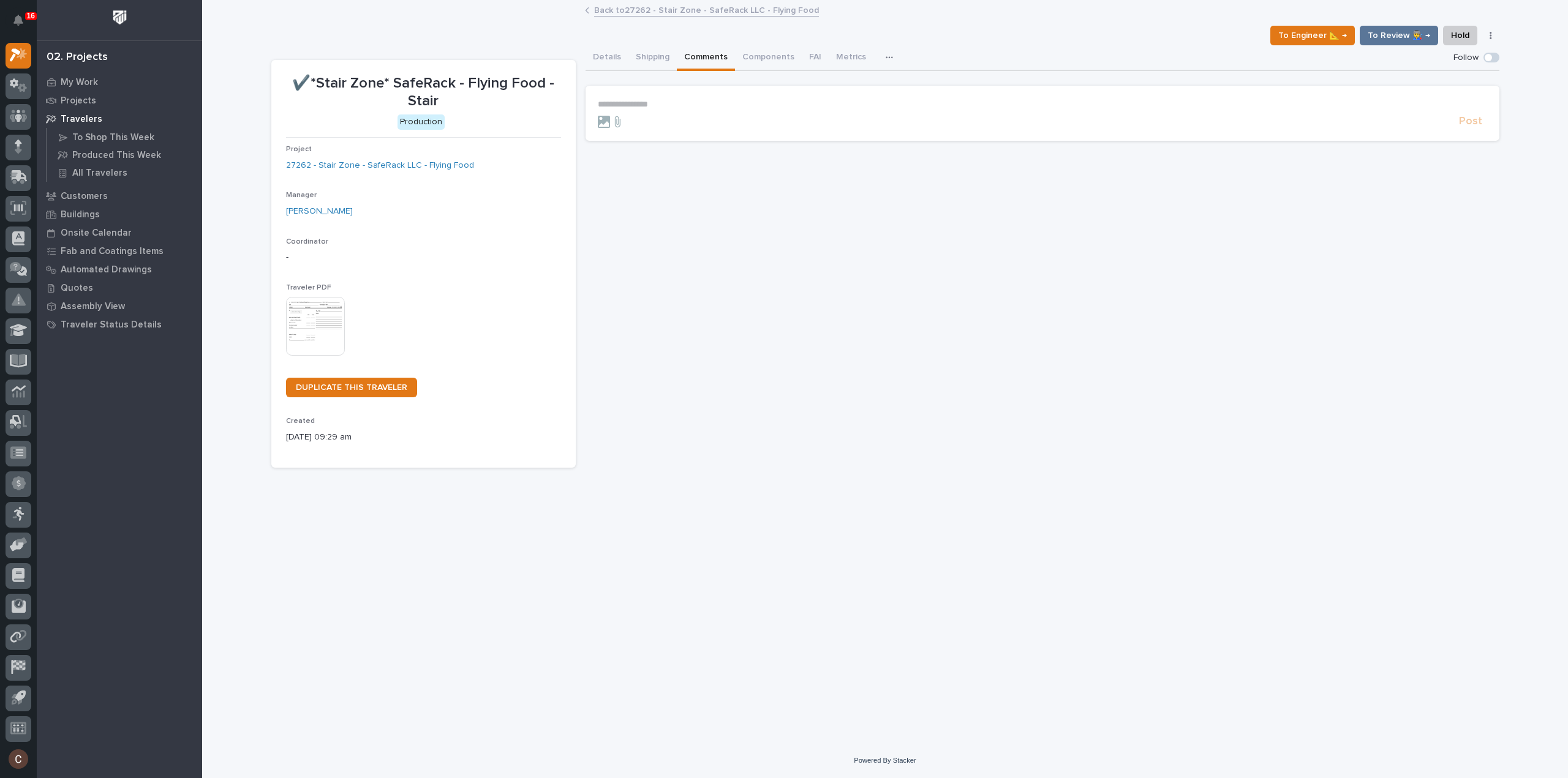
click at [708, 96] on section "**********" at bounding box center [1042, 113] width 914 height 55
click at [706, 102] on p "**********" at bounding box center [1042, 104] width 889 height 10
click at [1471, 123] on span "Post" at bounding box center [1470, 125] width 23 height 14
